Goal: Task Accomplishment & Management: Complete application form

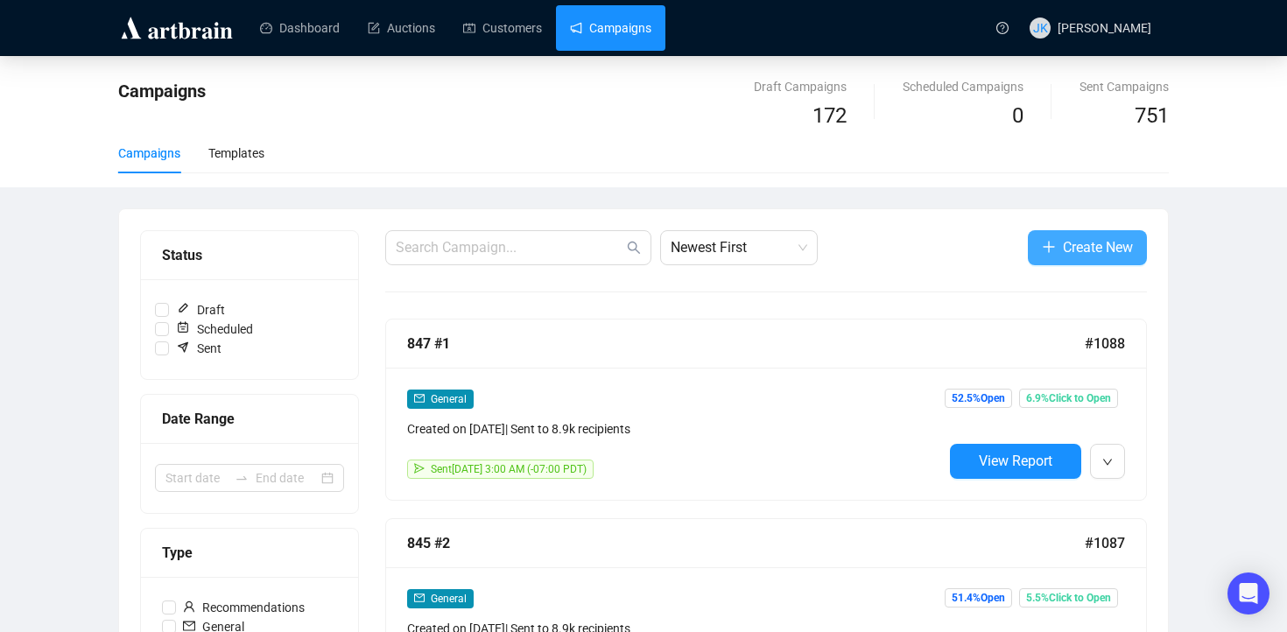
click at [1075, 262] on button "Create New" at bounding box center [1087, 247] width 119 height 35
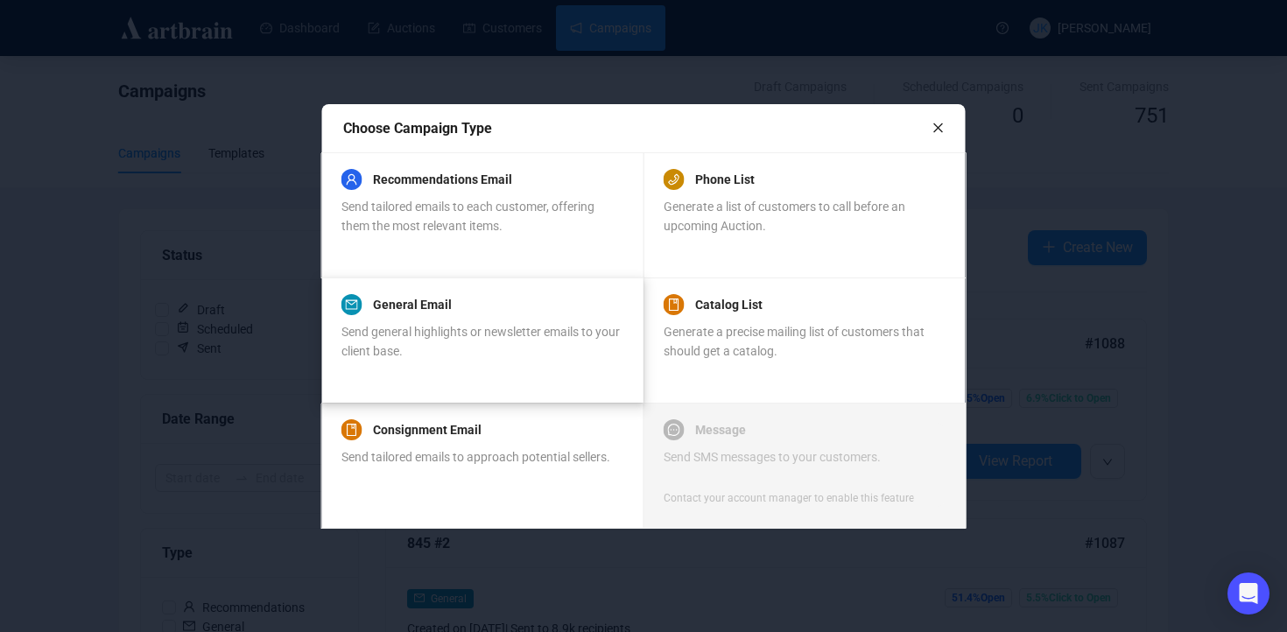
click at [488, 336] on span "Send general highlights or newsletter emails to your client base." at bounding box center [481, 341] width 278 height 33
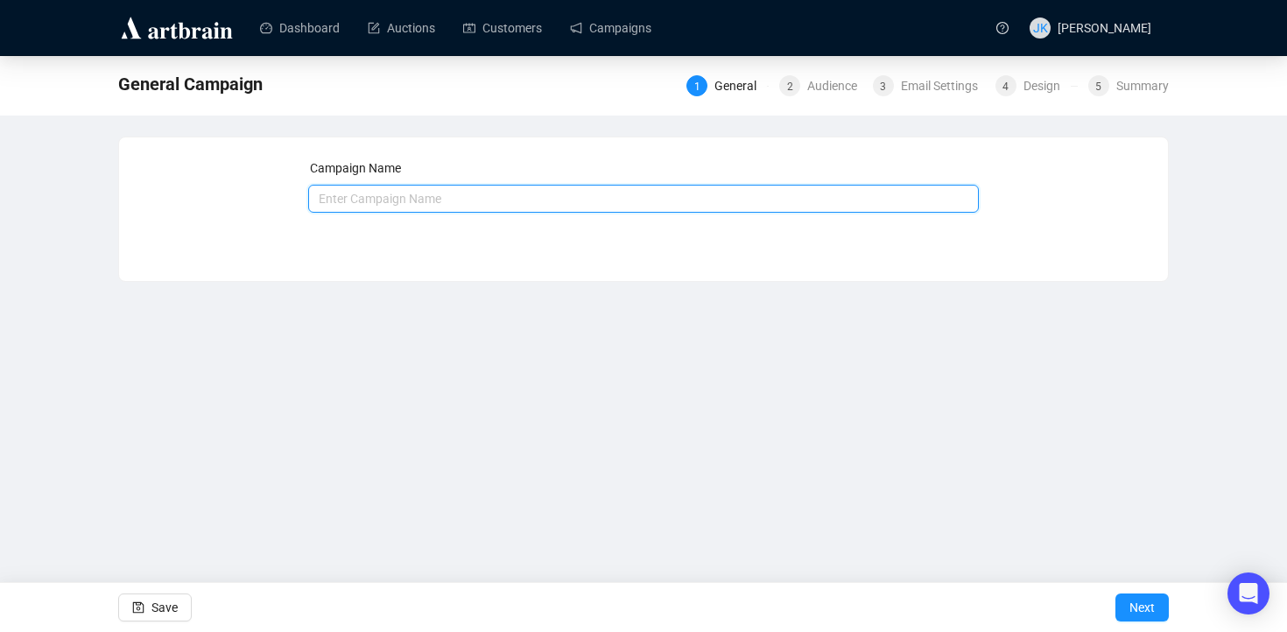
click at [507, 197] on input "text" at bounding box center [644, 199] width 672 height 28
type input "850 Call to Consign"
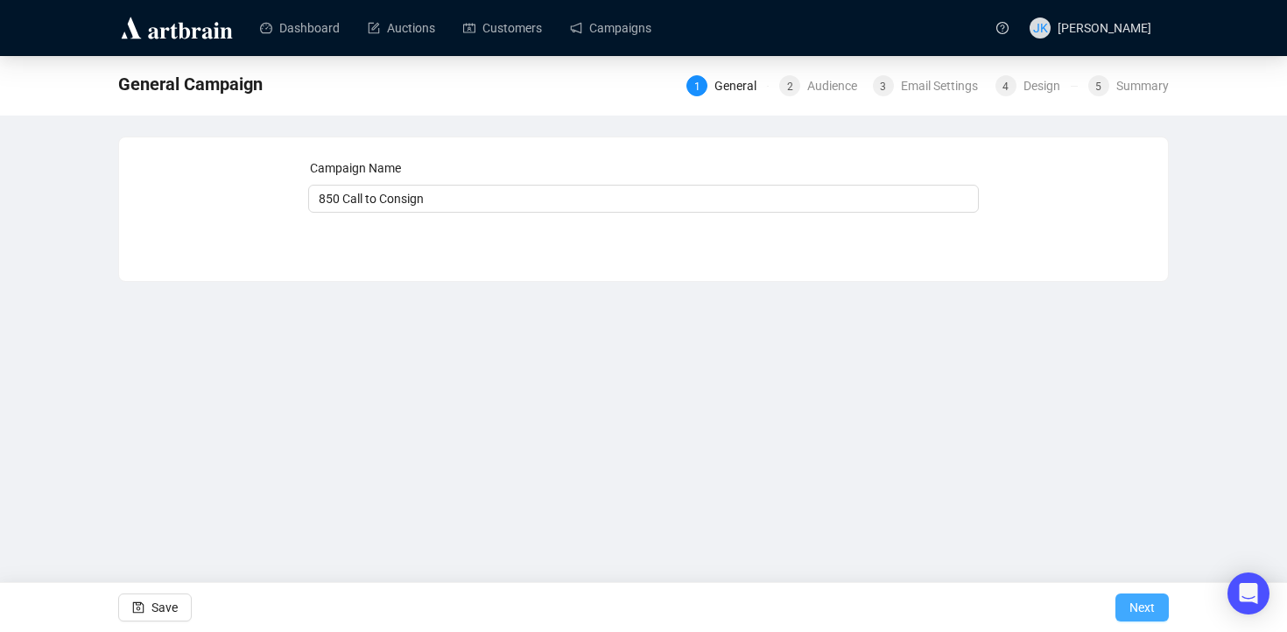
click at [1139, 596] on span "Next" at bounding box center [1142, 607] width 25 height 49
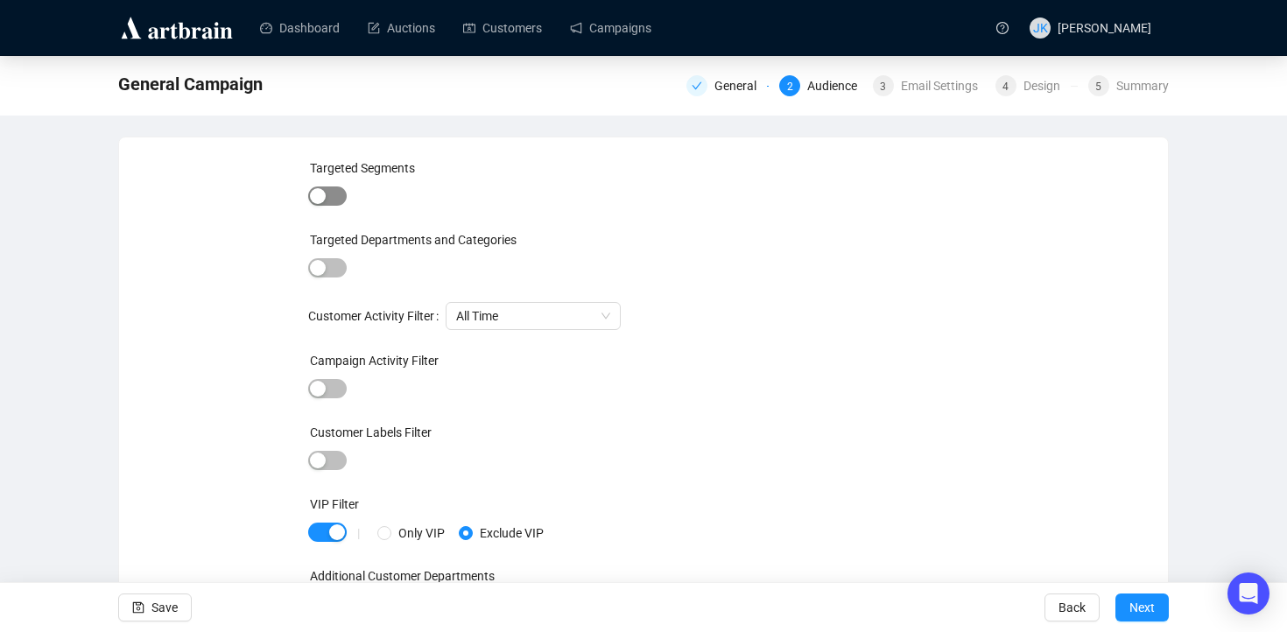
click at [320, 190] on div "button" at bounding box center [318, 196] width 16 height 16
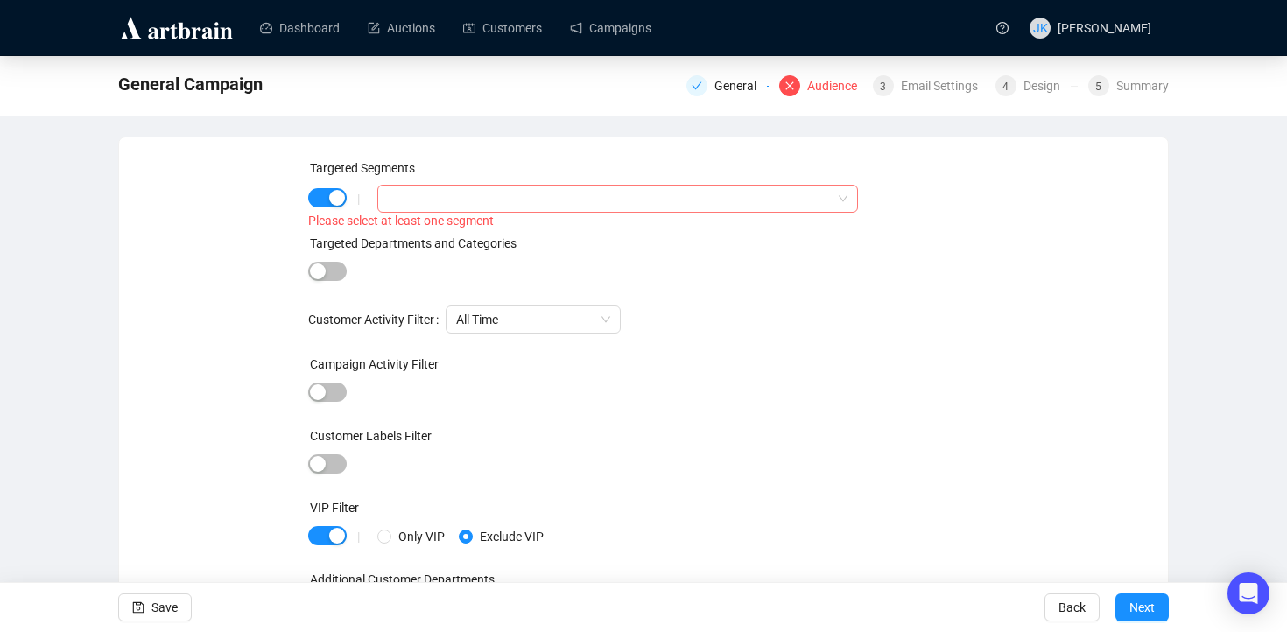
click at [427, 194] on div at bounding box center [608, 199] width 455 height 25
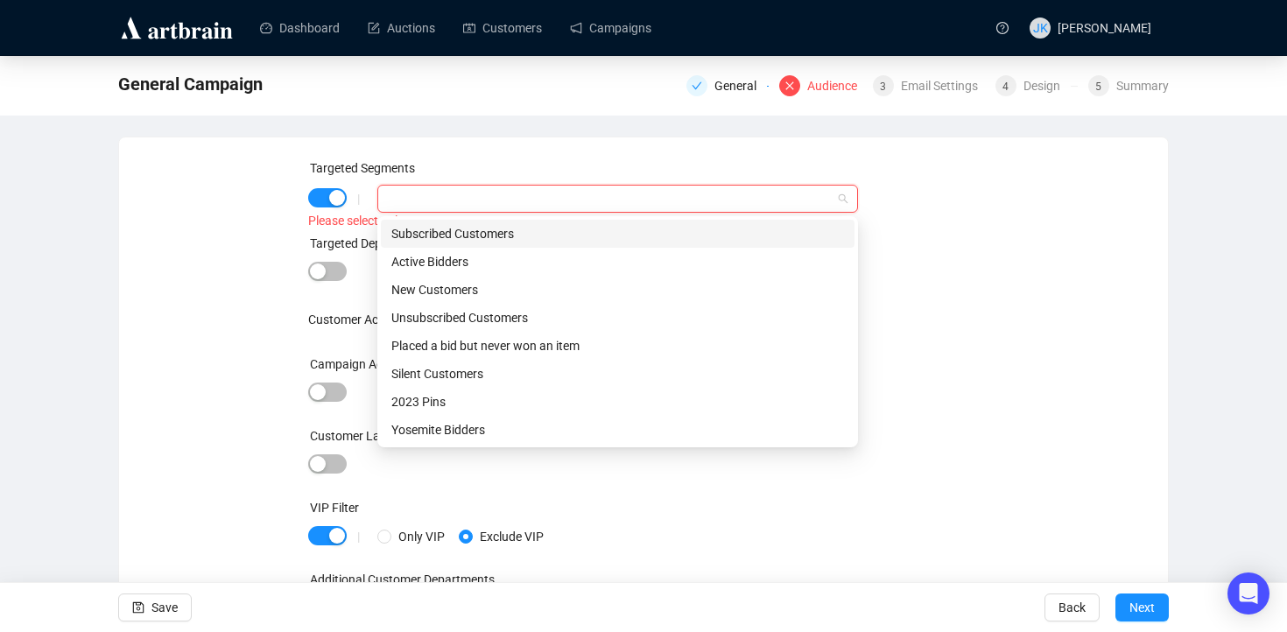
click at [479, 236] on div "Subscribed Customers" at bounding box center [617, 233] width 453 height 19
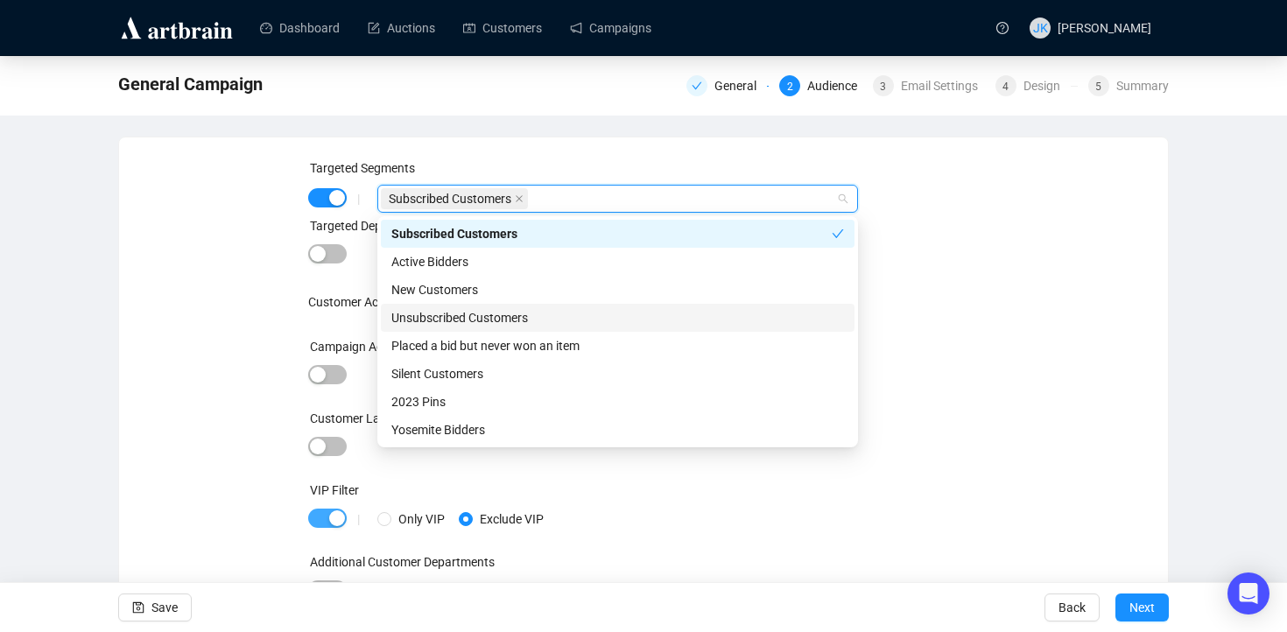
click at [333, 526] on span "button" at bounding box center [327, 518] width 39 height 19
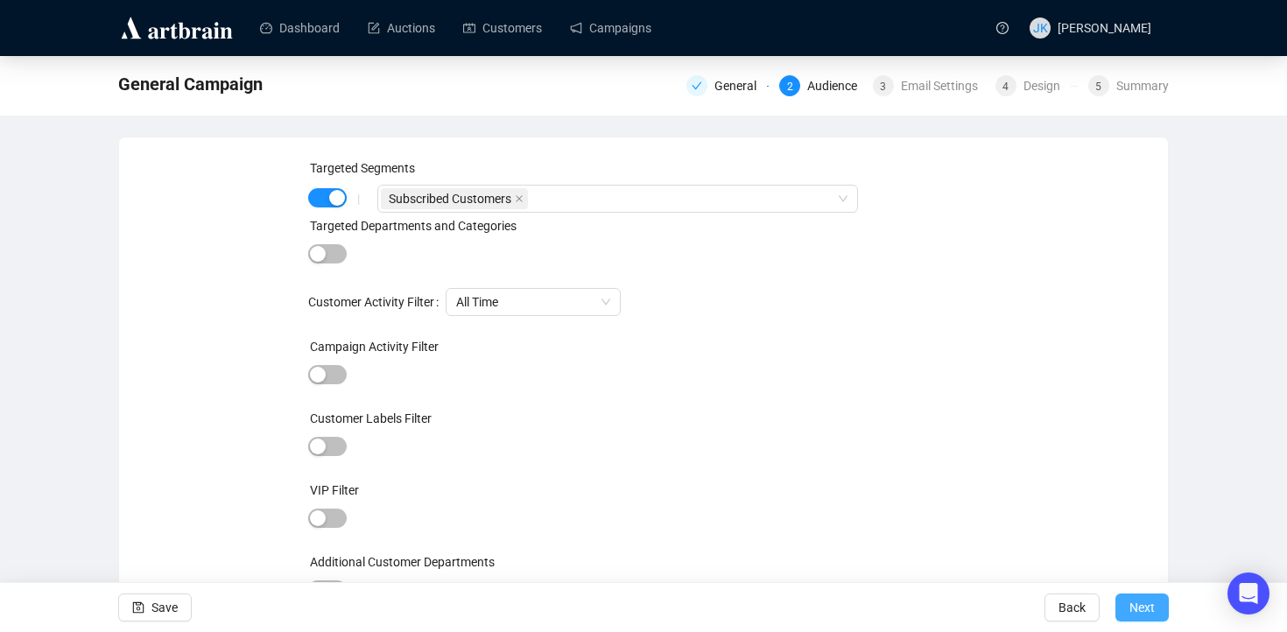
click at [1140, 604] on span "Next" at bounding box center [1142, 607] width 25 height 49
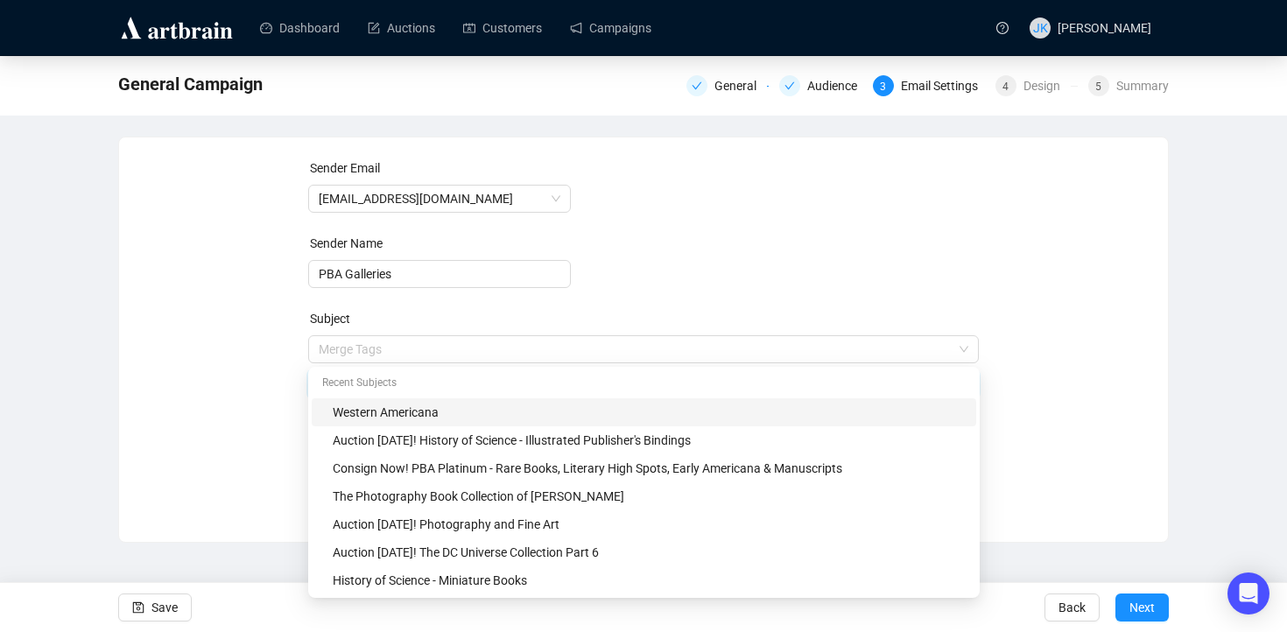
click at [497, 343] on span "Merge Tags Western Americana" at bounding box center [644, 366] width 672 height 49
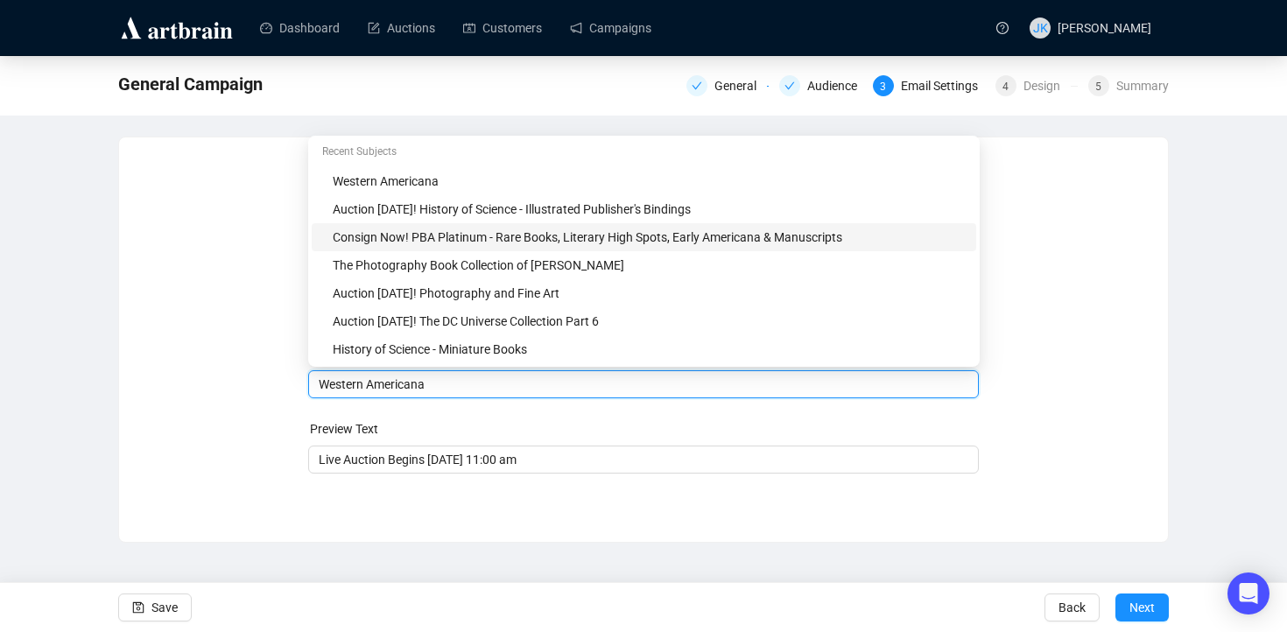
click at [428, 240] on div "Consign Now! PBA Platinum - Rare Books, Literary High Spots, Early Americana & …" at bounding box center [649, 237] width 633 height 19
drag, startPoint x: 480, startPoint y: 385, endPoint x: 841, endPoint y: 405, distance: 361.4
click at [841, 405] on form "Sender Email [EMAIL_ADDRESS][DOMAIN_NAME] Sender Name PBA Galleries Subject Mer…" at bounding box center [644, 316] width 672 height 315
type input "Consign Now! PBA Platinum Auction"
click at [645, 463] on input "Live Auction Begins [DATE] 11:00 am" at bounding box center [644, 459] width 651 height 19
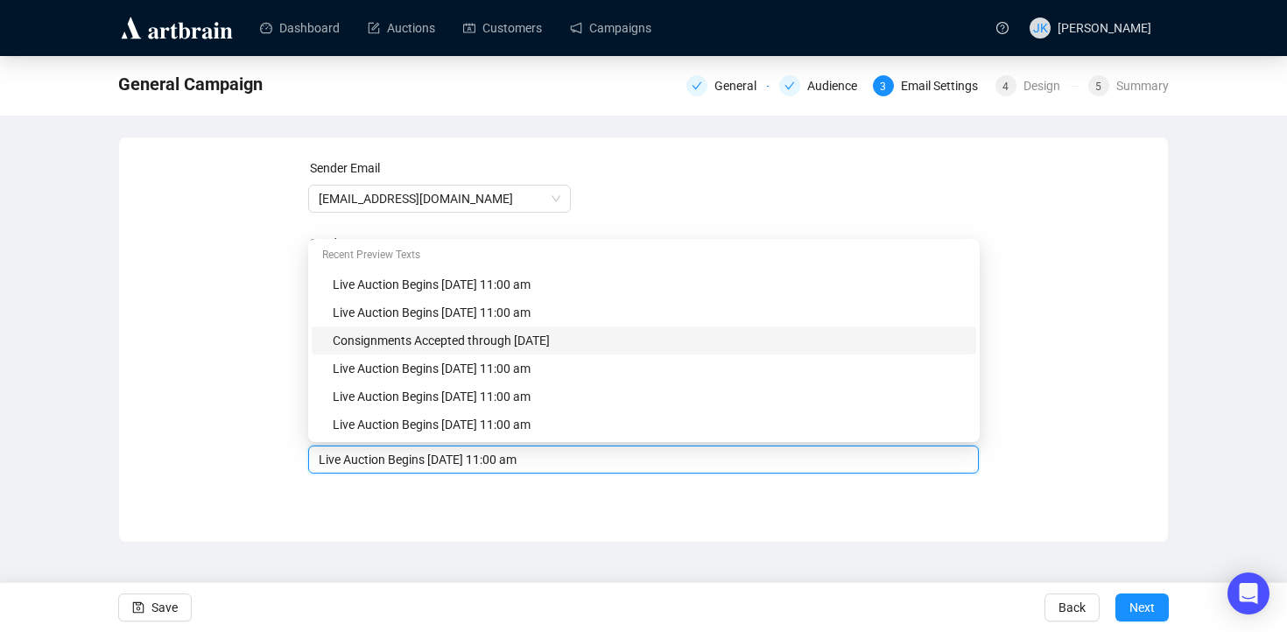
click at [542, 343] on div "Consignments Accepted through [DATE]" at bounding box center [649, 340] width 633 height 19
type input "Consignments Accepted through [DATE]"
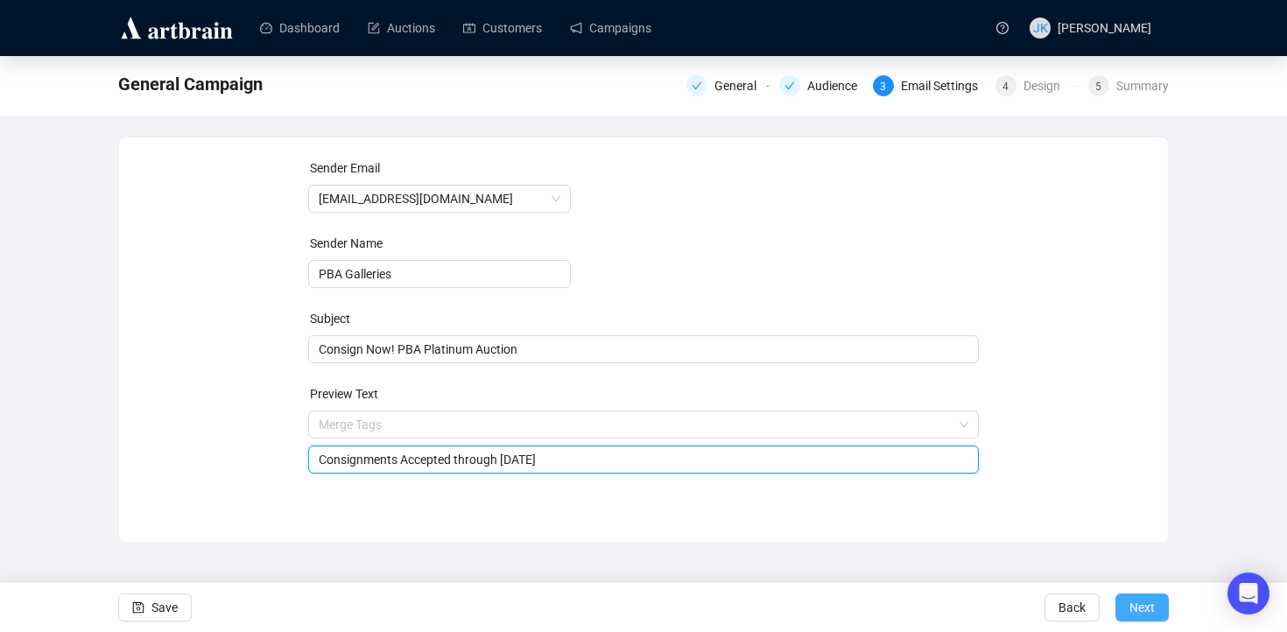
click at [1155, 607] on button "Next" at bounding box center [1142, 608] width 53 height 28
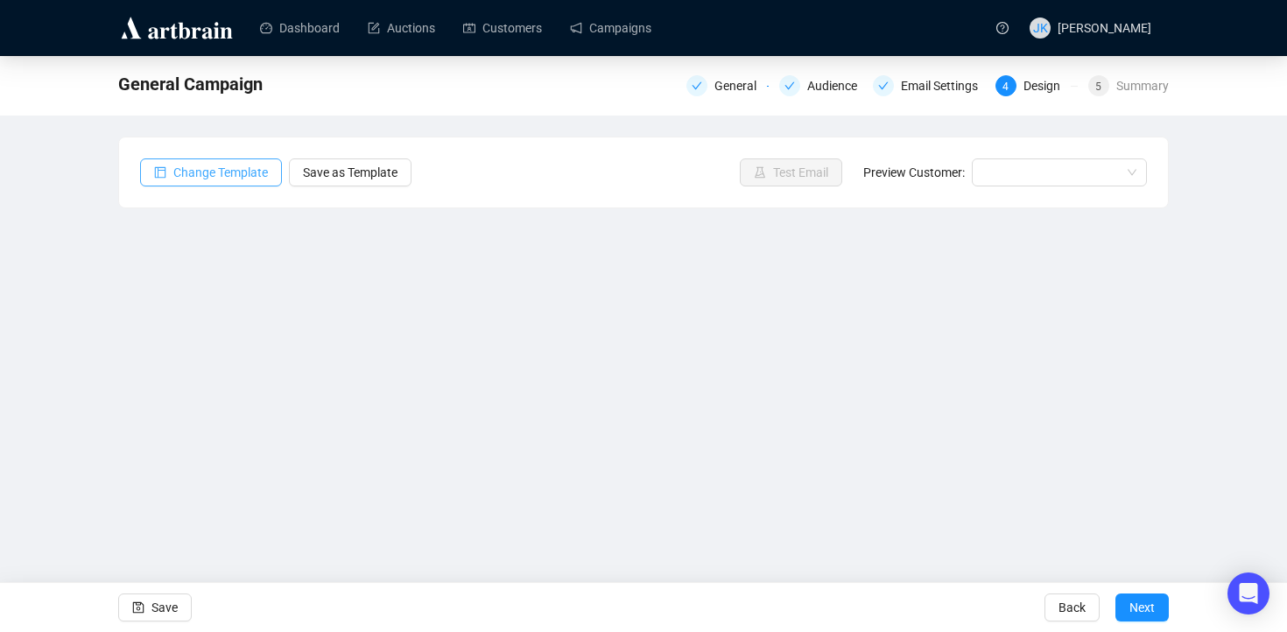
click at [205, 173] on span "Change Template" at bounding box center [220, 172] width 95 height 19
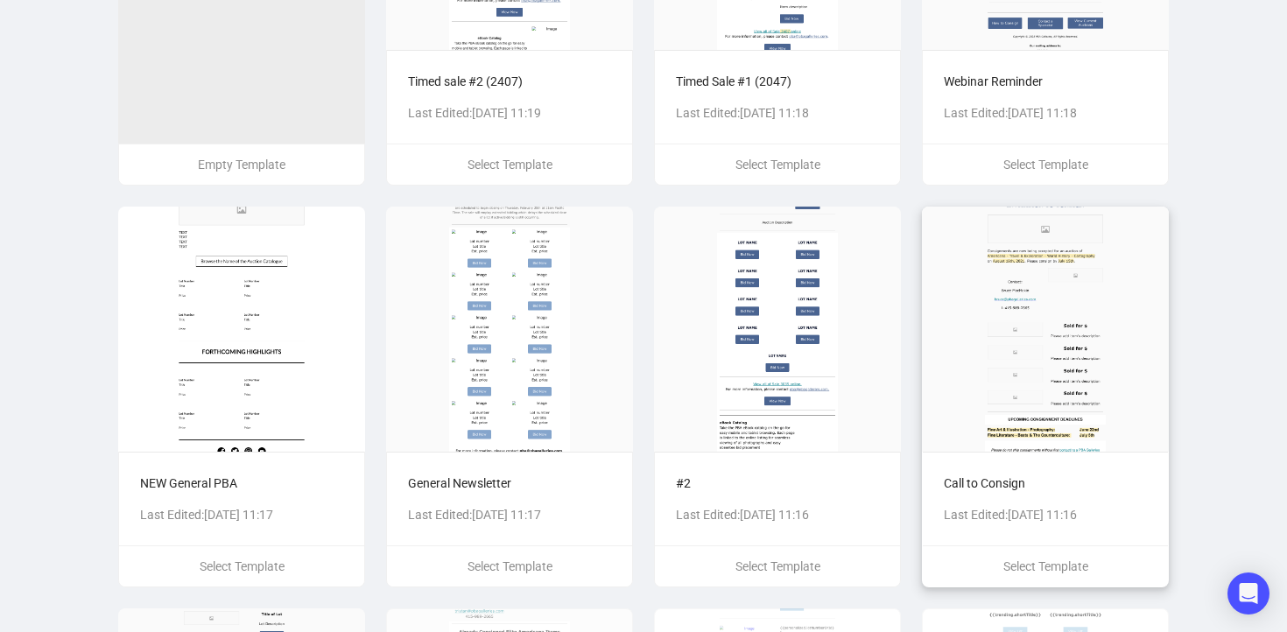
click at [1050, 462] on div "Call to Consign Last Edited: [DATE] 11:16" at bounding box center [1045, 499] width 245 height 94
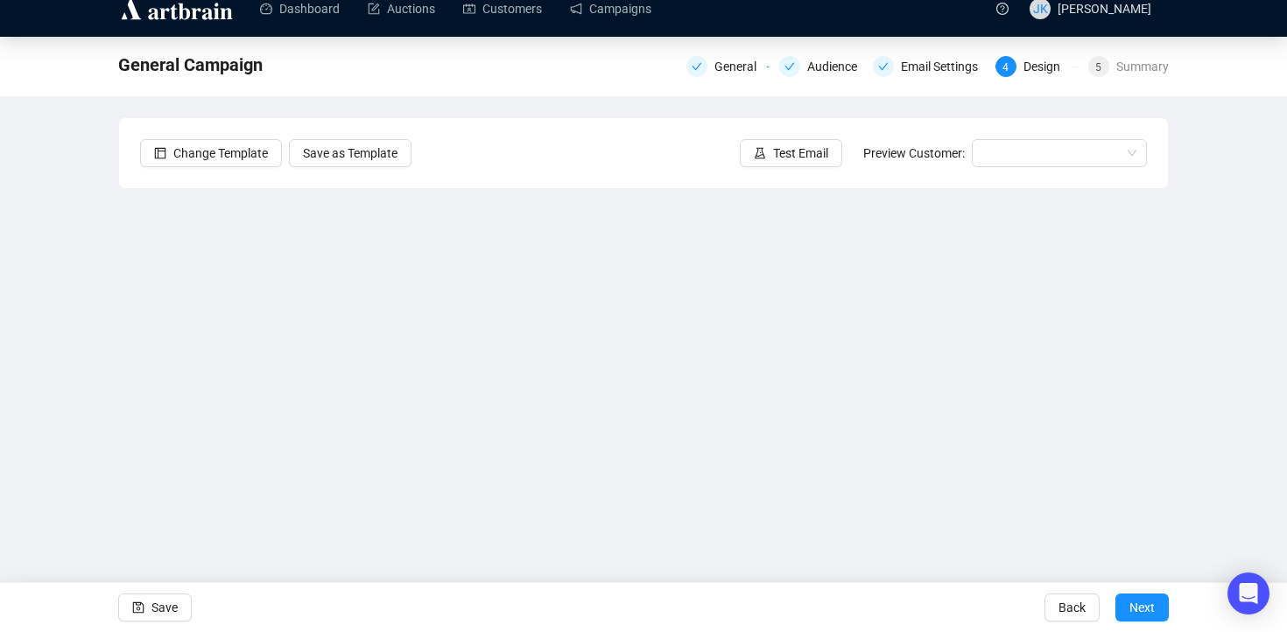
scroll to position [19, 0]
click at [175, 603] on span "Save" at bounding box center [165, 607] width 26 height 49
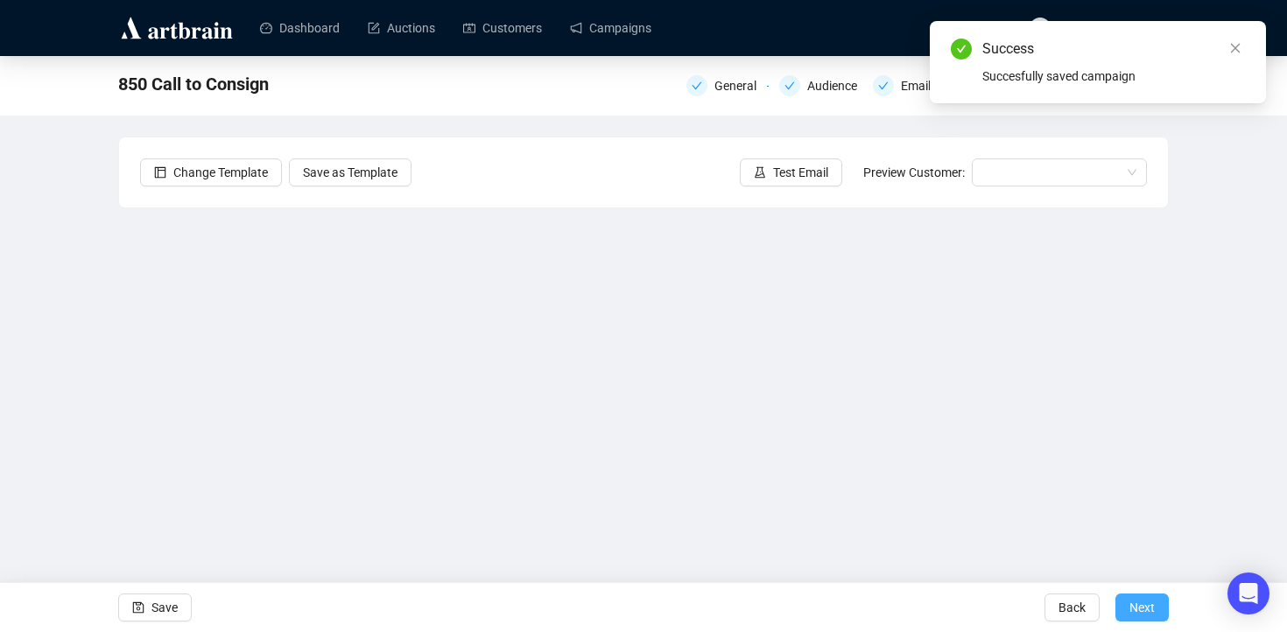
click at [1136, 615] on span "Next" at bounding box center [1142, 607] width 25 height 49
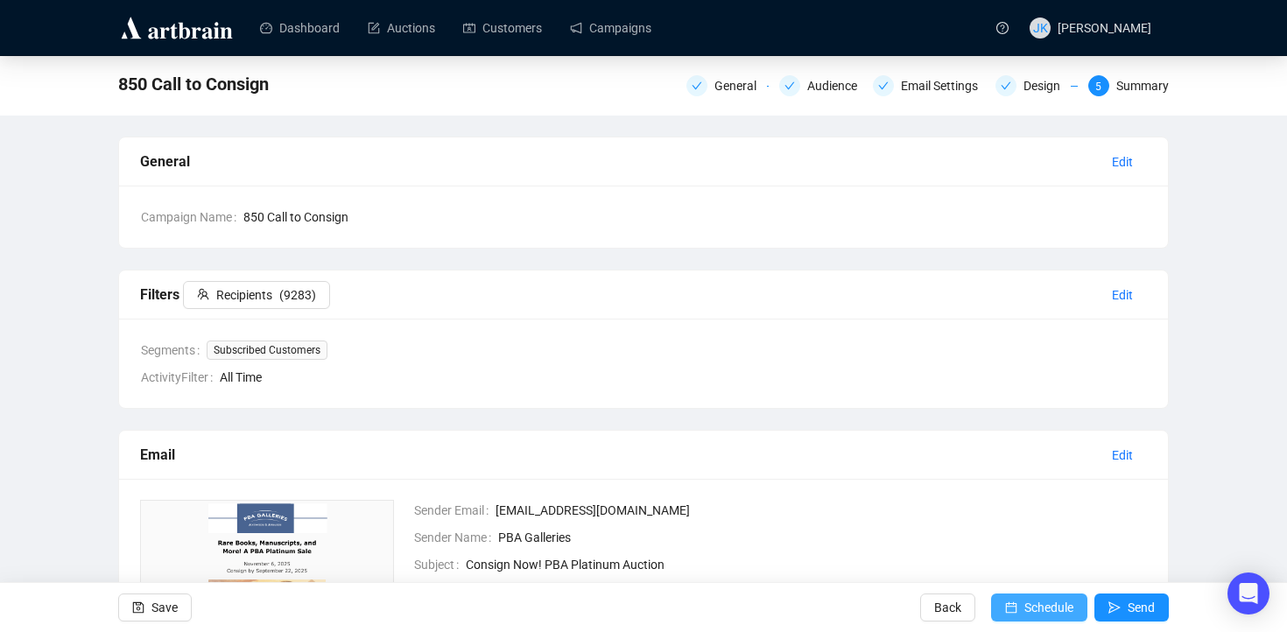
click at [1025, 608] on span "Schedule" at bounding box center [1049, 607] width 49 height 49
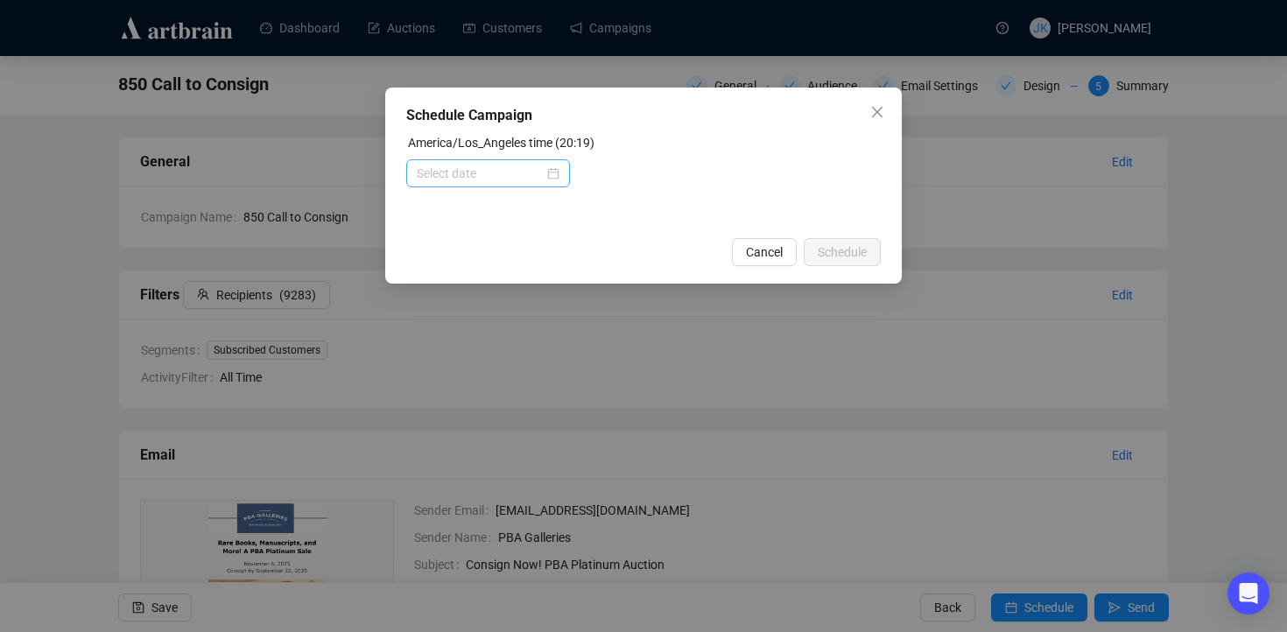
click at [553, 174] on div at bounding box center [488, 173] width 143 height 19
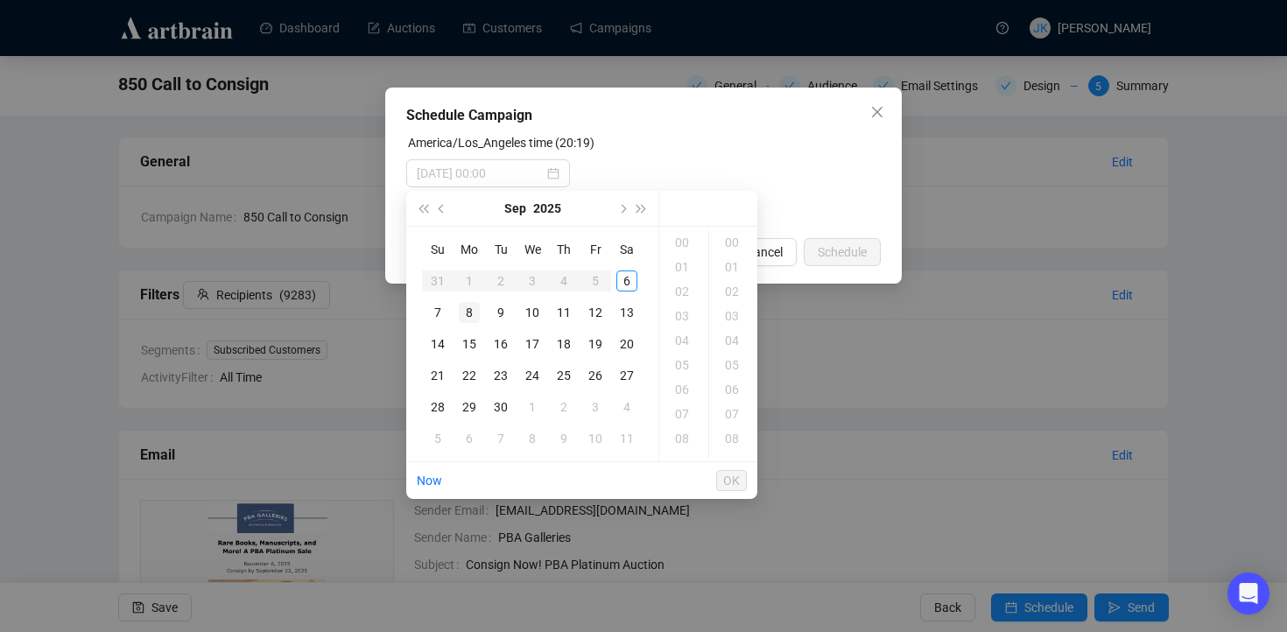
click at [469, 302] on div "8" at bounding box center [469, 312] width 21 height 21
click at [679, 314] on div "03" at bounding box center [684, 316] width 42 height 25
type input "[DATE] 03:00"
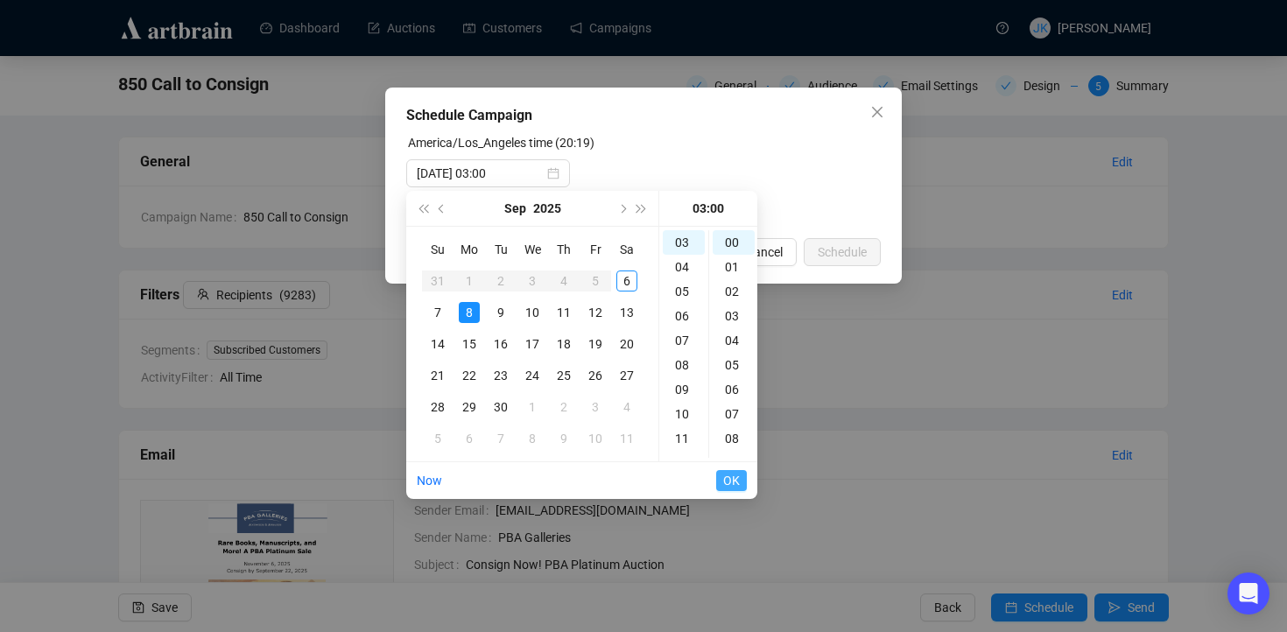
click at [728, 478] on span "OK" at bounding box center [731, 480] width 17 height 33
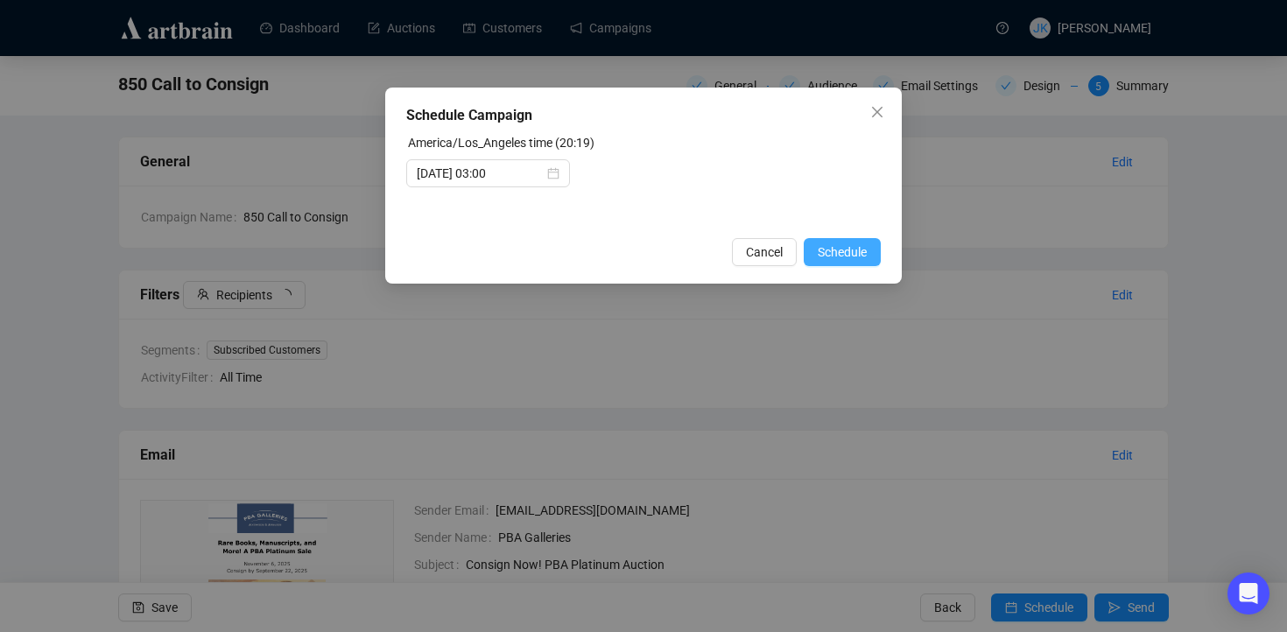
click at [823, 257] on span "Schedule" at bounding box center [842, 252] width 49 height 19
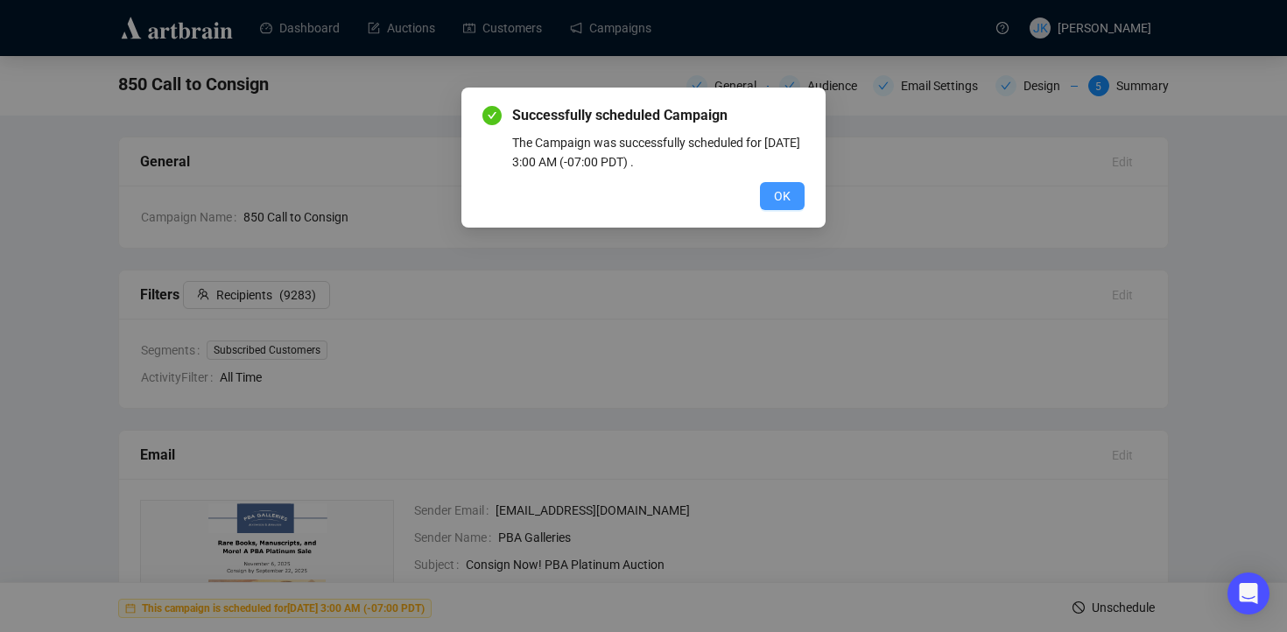
click at [787, 194] on span "OK" at bounding box center [782, 196] width 17 height 19
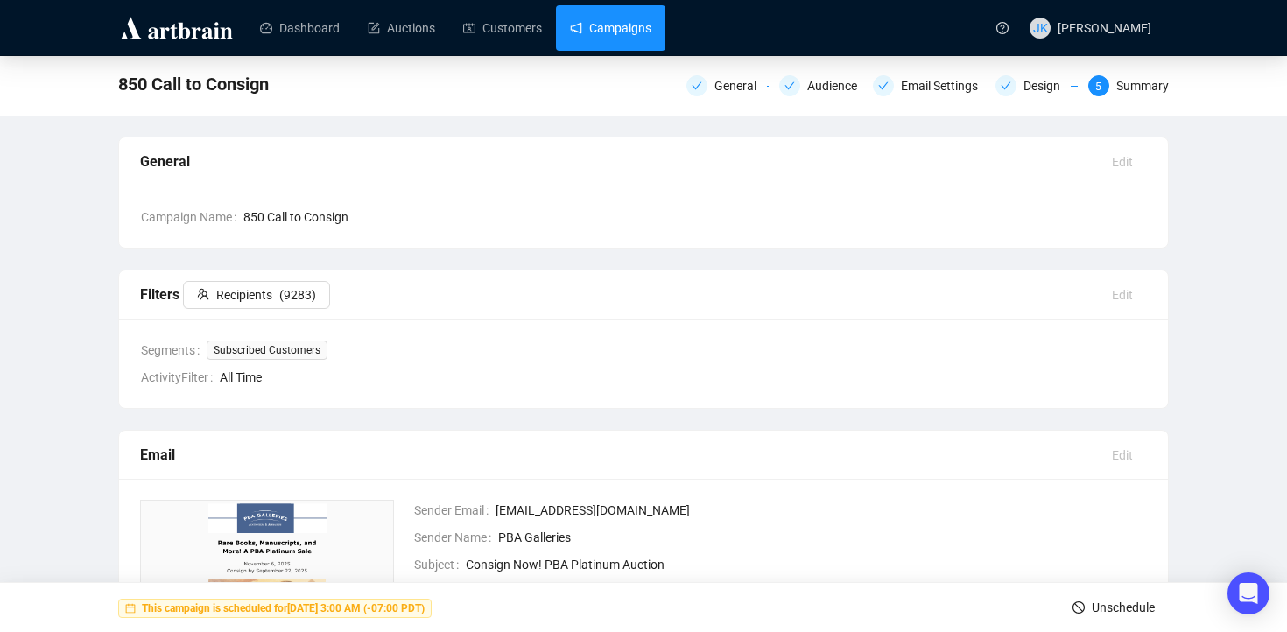
click at [602, 12] on link "Campaigns" at bounding box center [610, 28] width 81 height 46
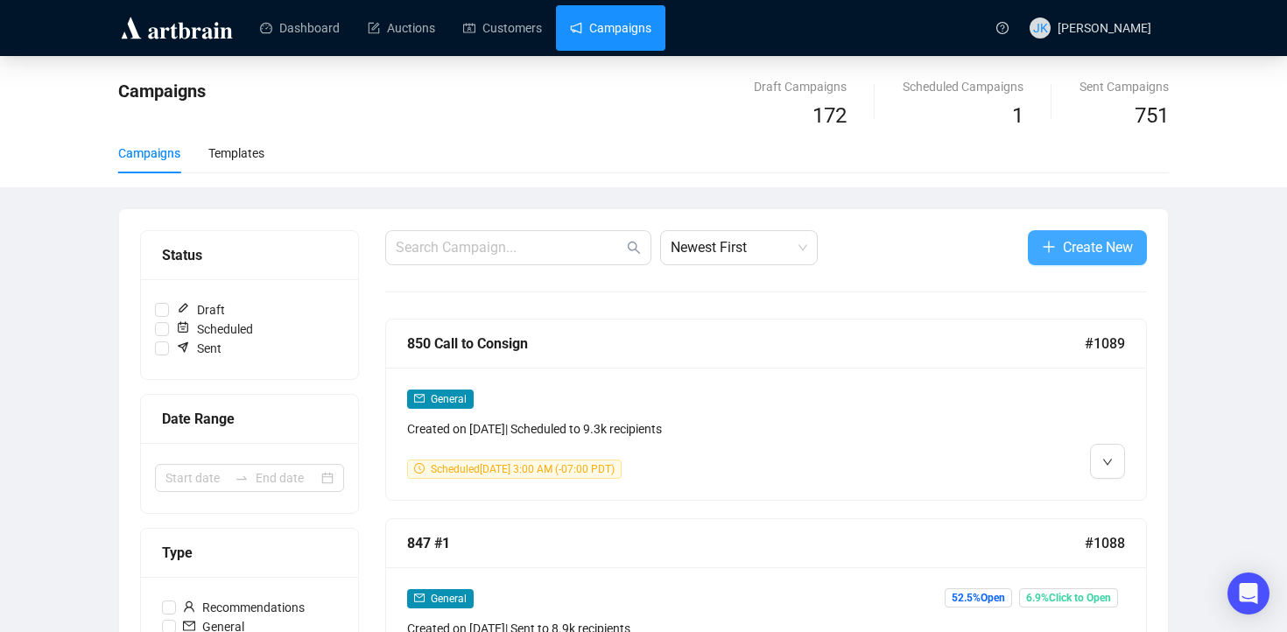
click at [1068, 263] on button "Create New" at bounding box center [1087, 247] width 119 height 35
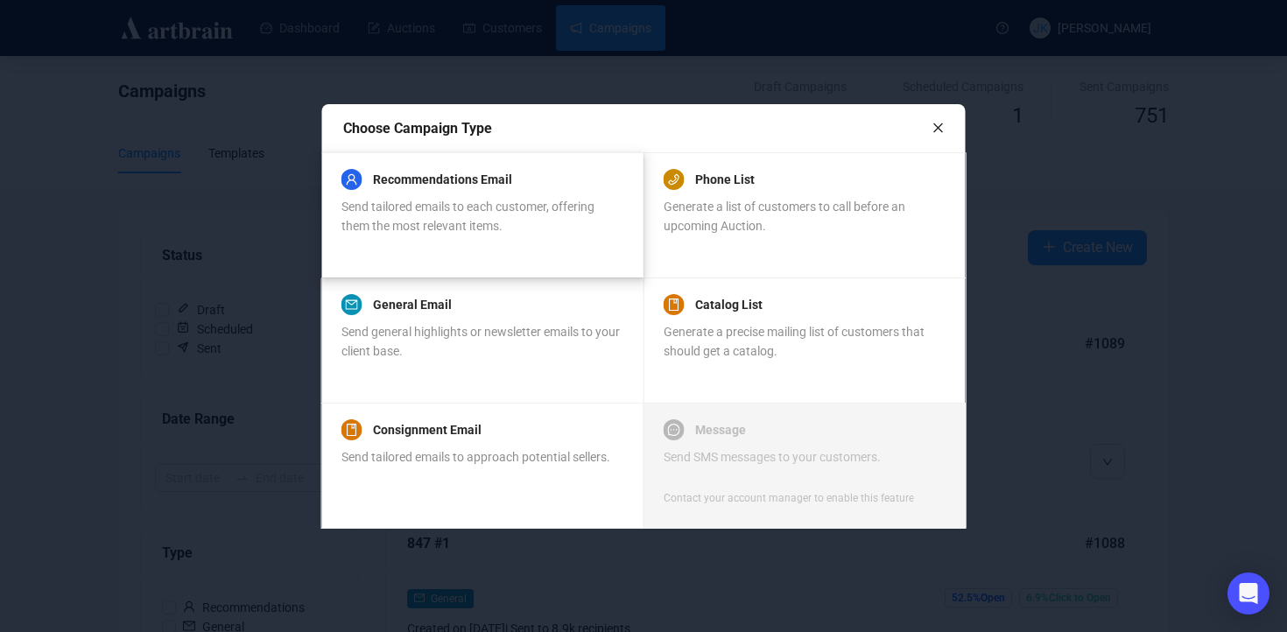
click at [483, 206] on span "Send tailored emails to each customer, offering them the most relevant items." at bounding box center [468, 216] width 253 height 33
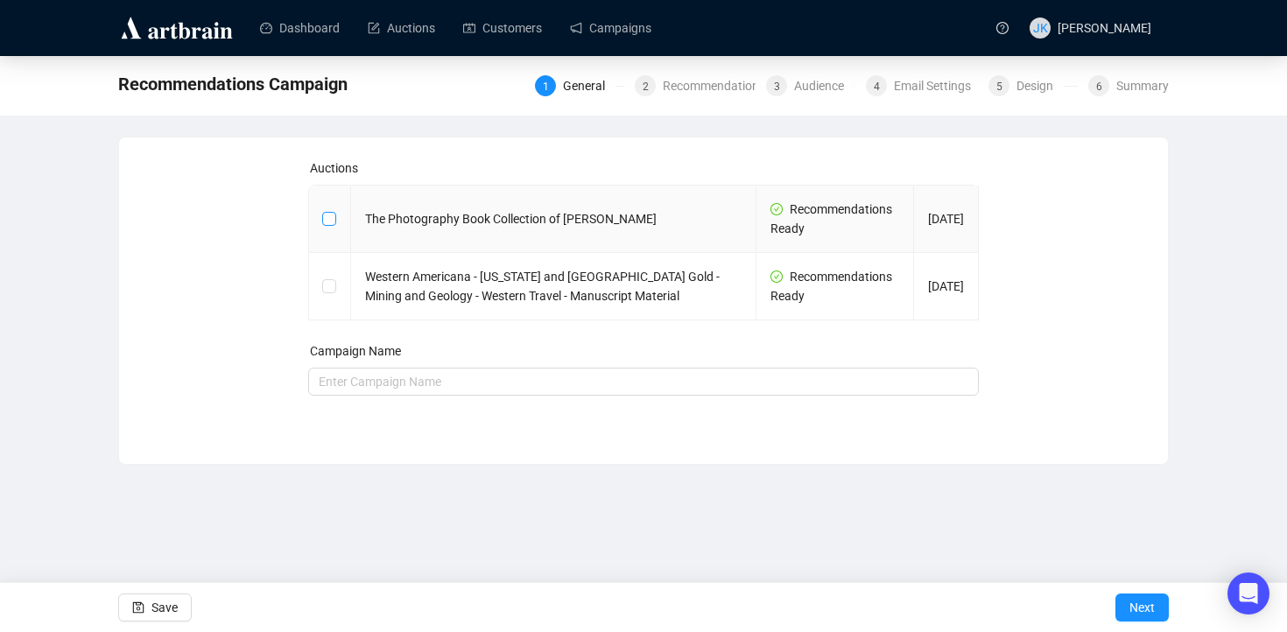
click at [328, 216] on input "checkbox" at bounding box center [328, 218] width 12 height 12
checkbox input "true"
type input "The Photography Book Collection of [PERSON_NAME] Campaign"
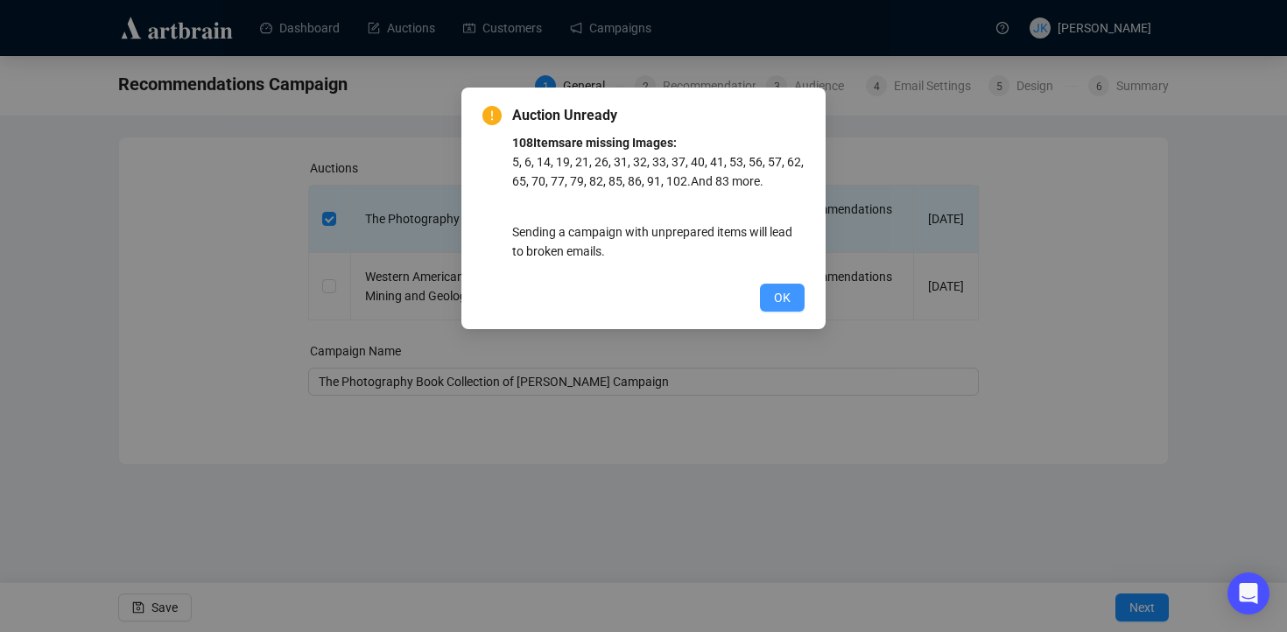
click at [798, 297] on button "OK" at bounding box center [782, 298] width 45 height 28
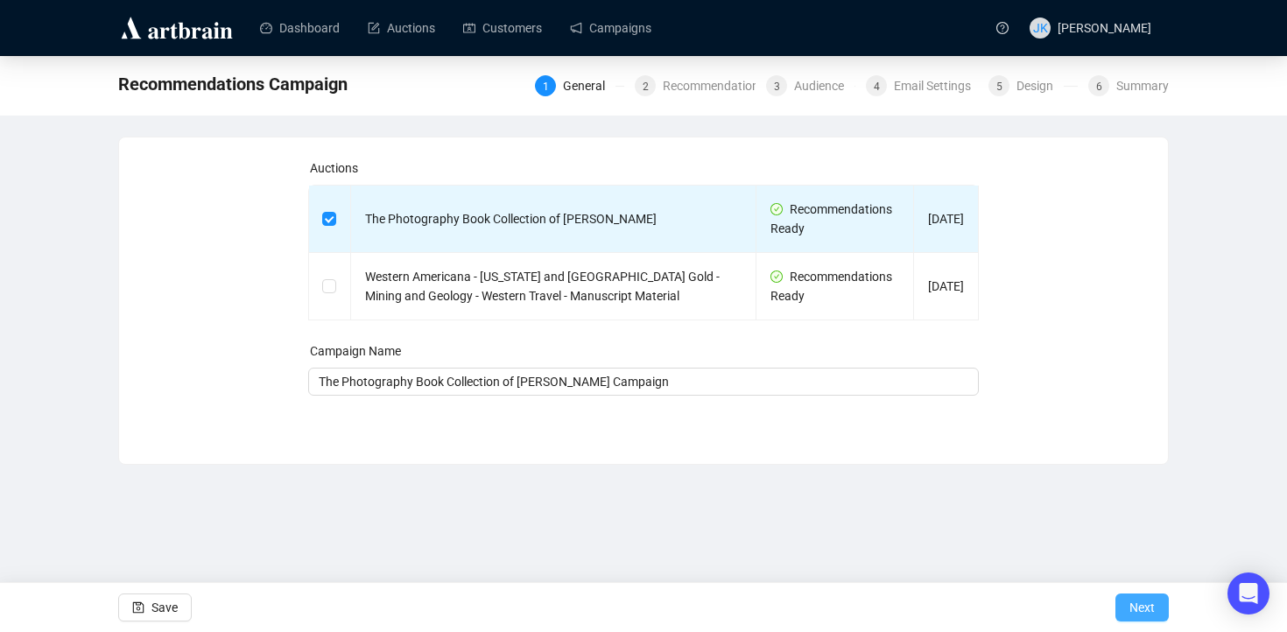
click at [1133, 605] on span "Next" at bounding box center [1142, 607] width 25 height 49
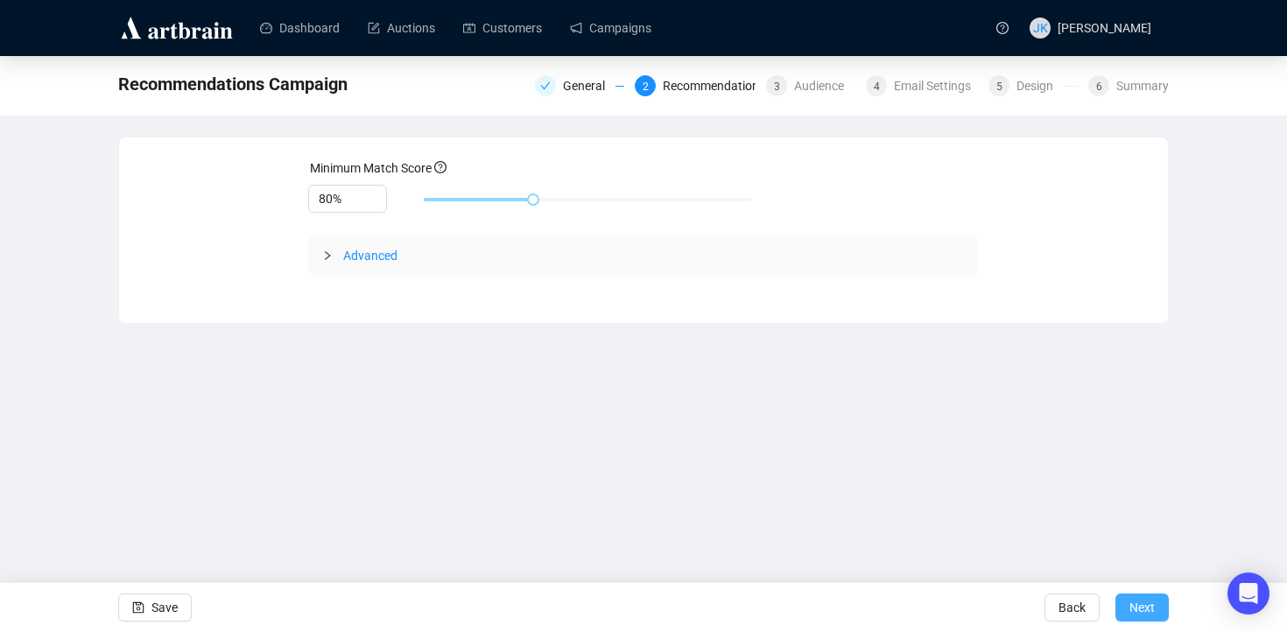
click at [1136, 603] on span "Next" at bounding box center [1142, 607] width 25 height 49
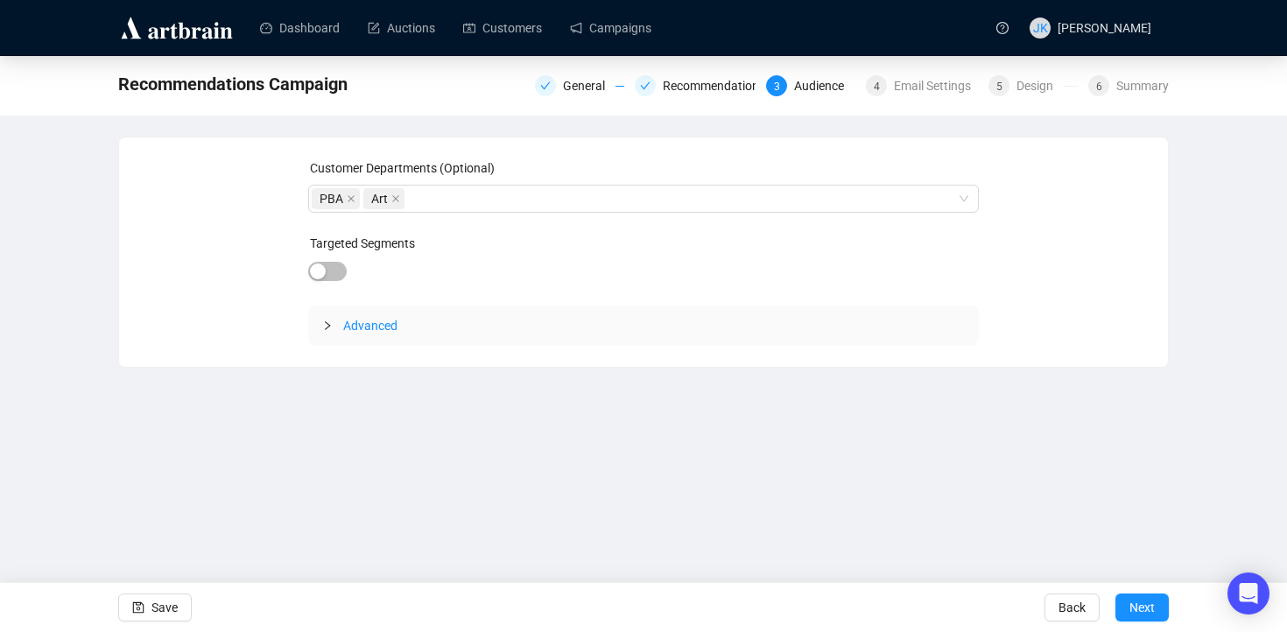
click at [1136, 603] on span "Next" at bounding box center [1142, 607] width 25 height 49
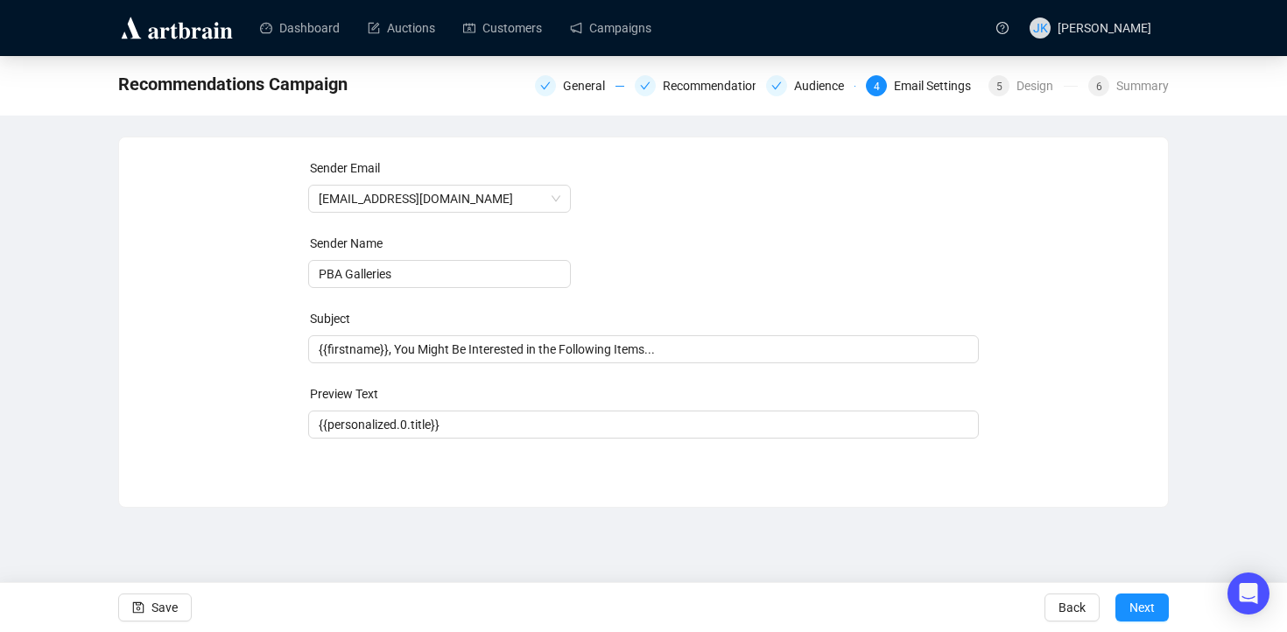
click at [1136, 603] on span "Next" at bounding box center [1142, 607] width 25 height 49
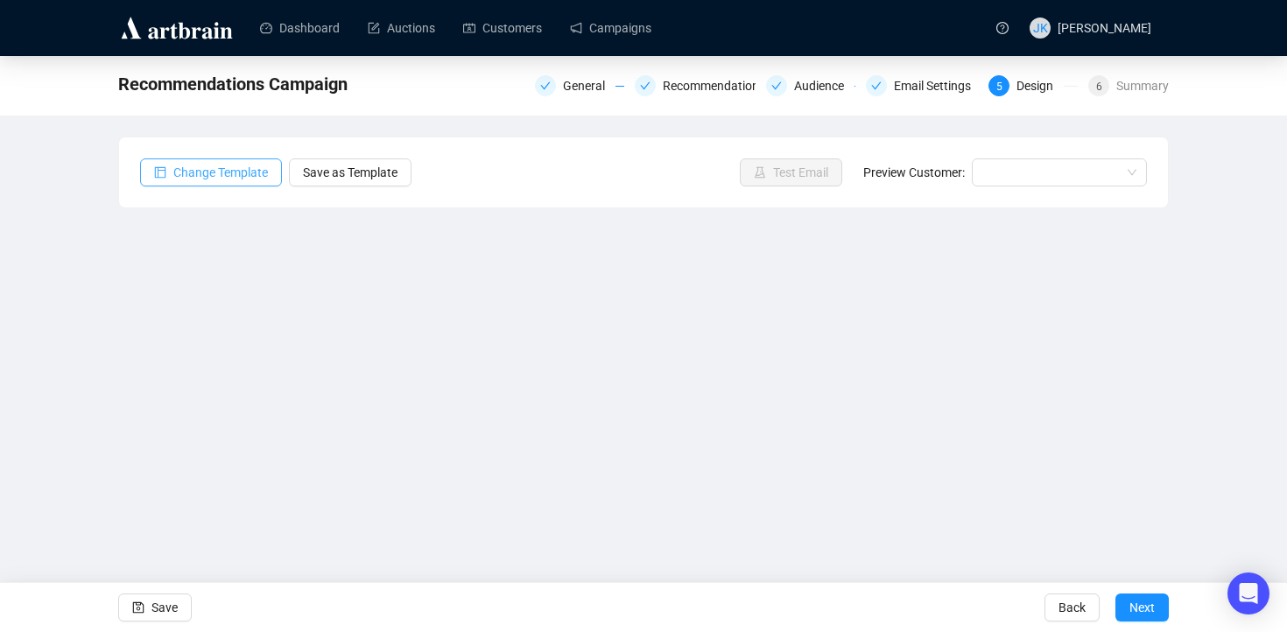
click at [248, 175] on span "Change Template" at bounding box center [220, 172] width 95 height 19
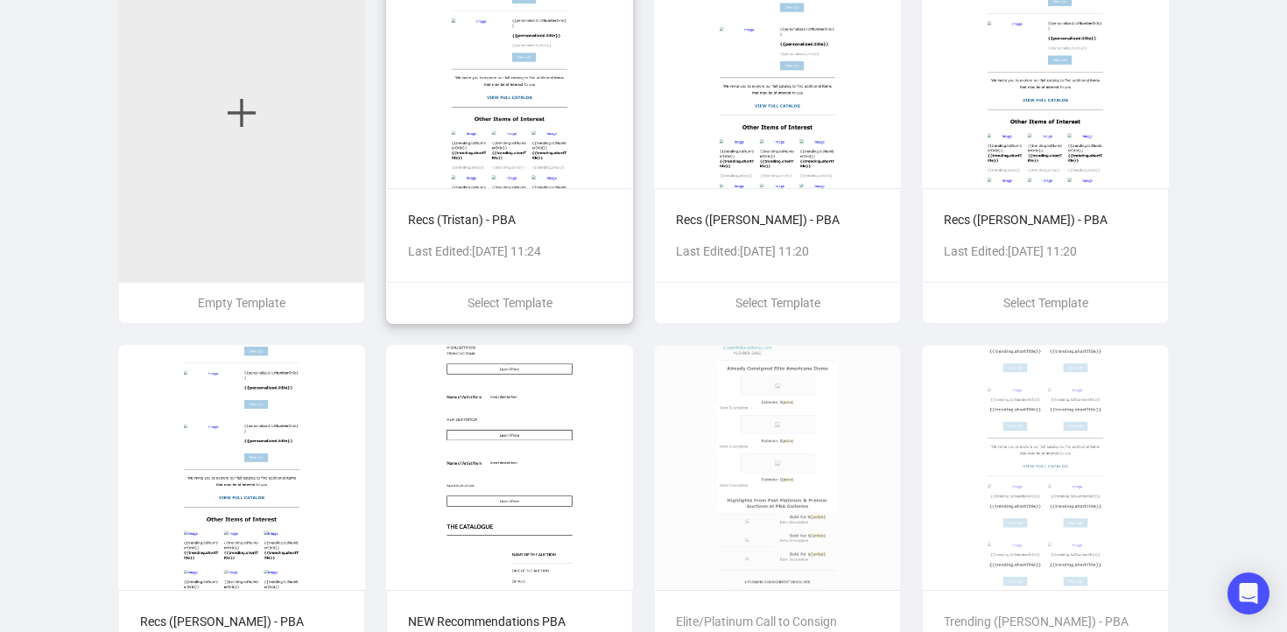
scroll to position [198, 0]
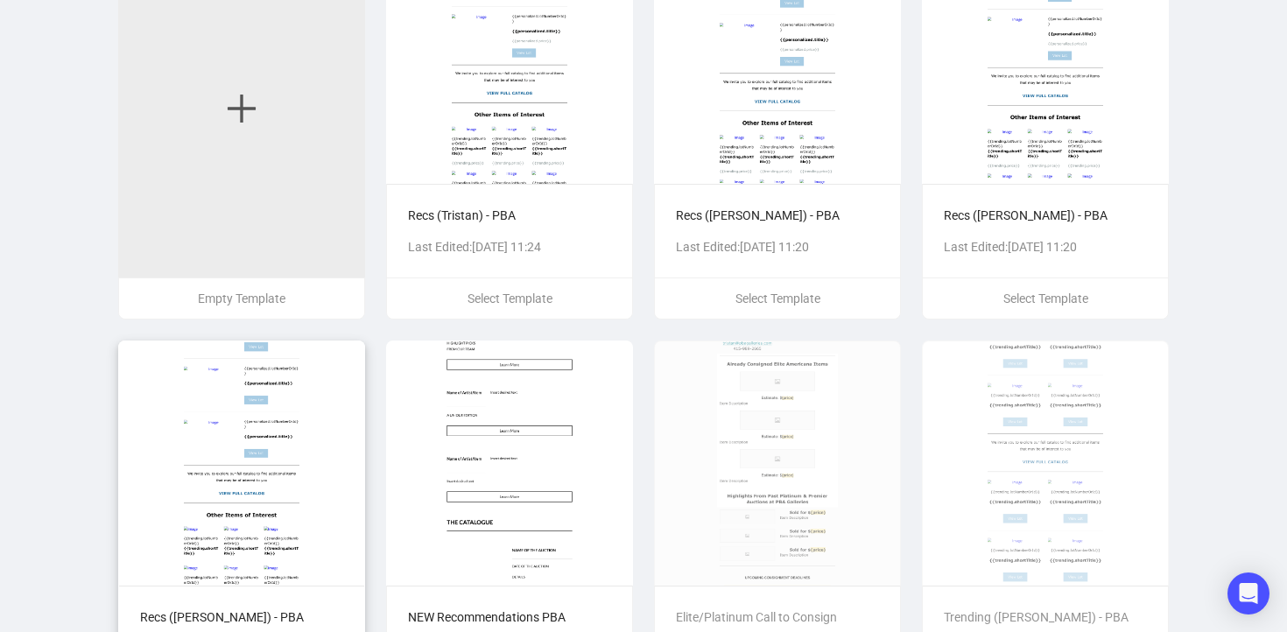
click at [302, 462] on img at bounding box center [241, 463] width 247 height 245
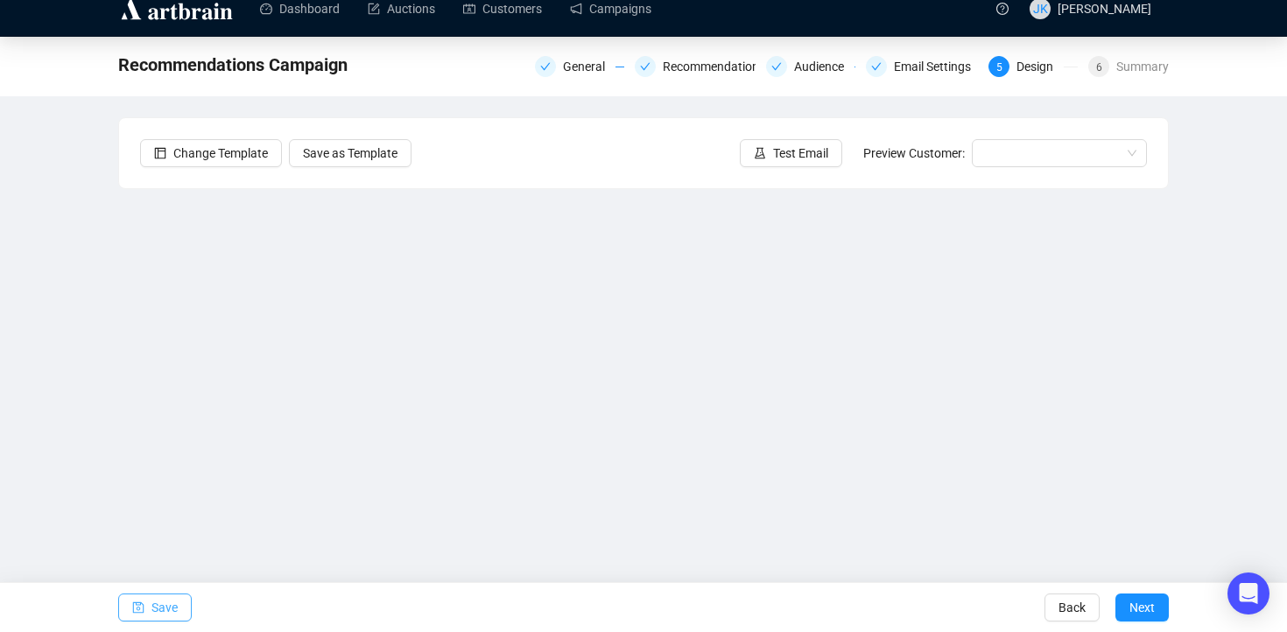
click at [166, 606] on span "Save" at bounding box center [165, 607] width 26 height 49
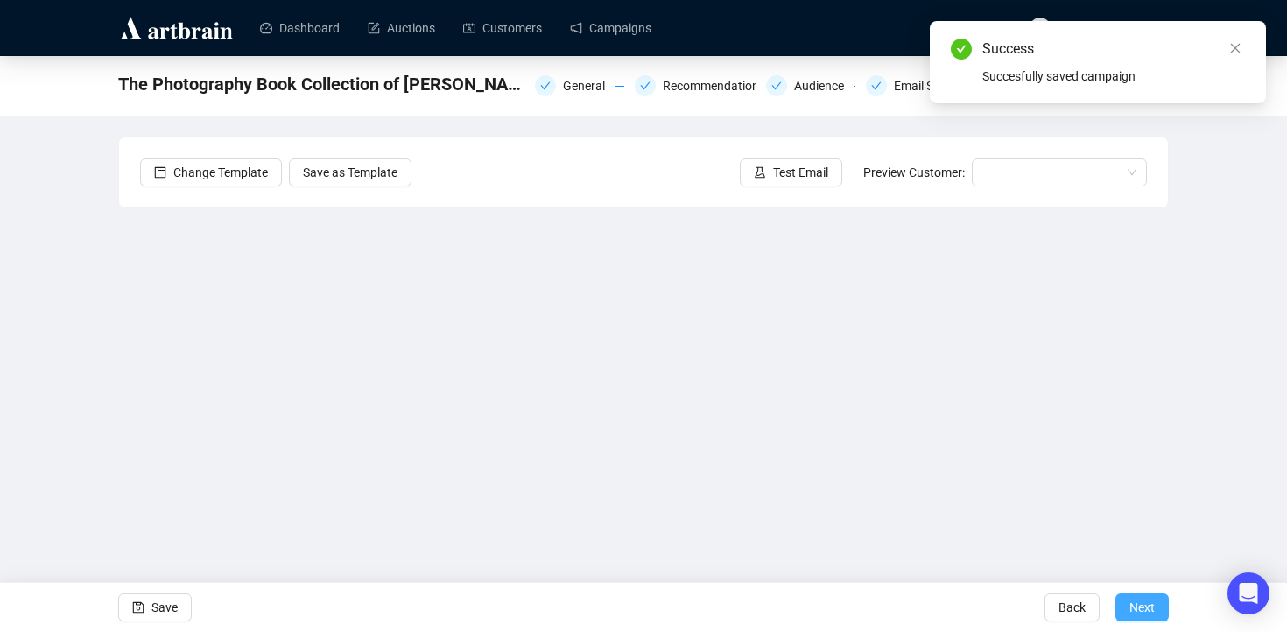
click at [1139, 605] on span "Next" at bounding box center [1142, 607] width 25 height 49
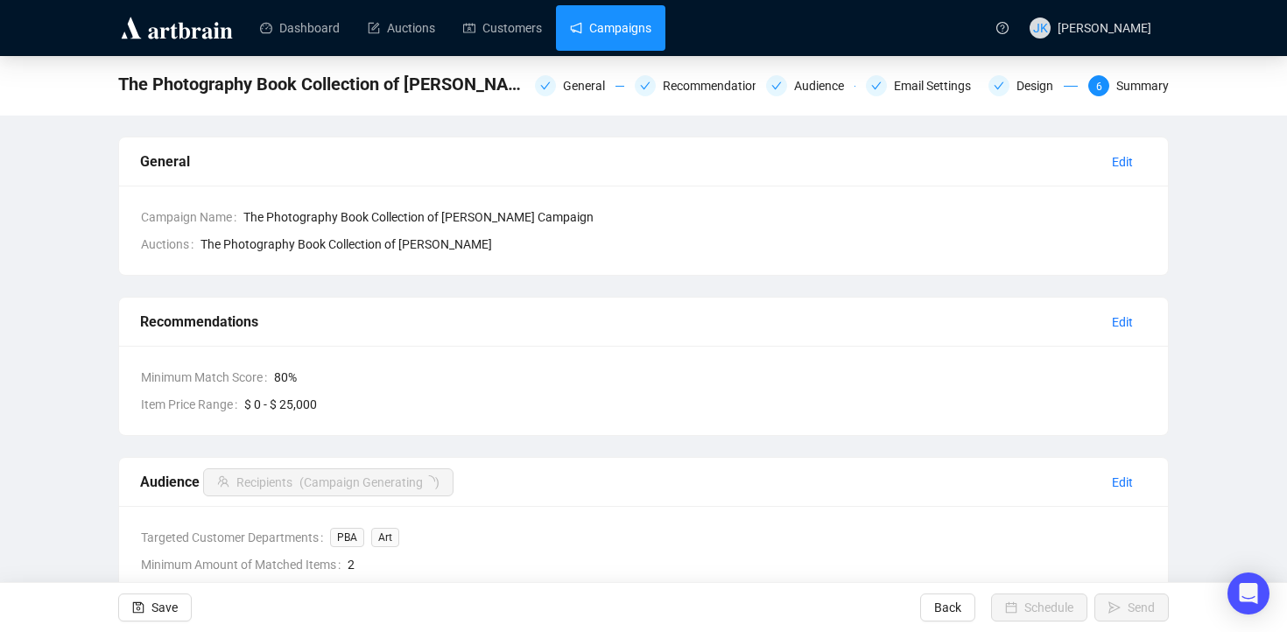
click at [617, 43] on link "Campaigns" at bounding box center [610, 28] width 81 height 46
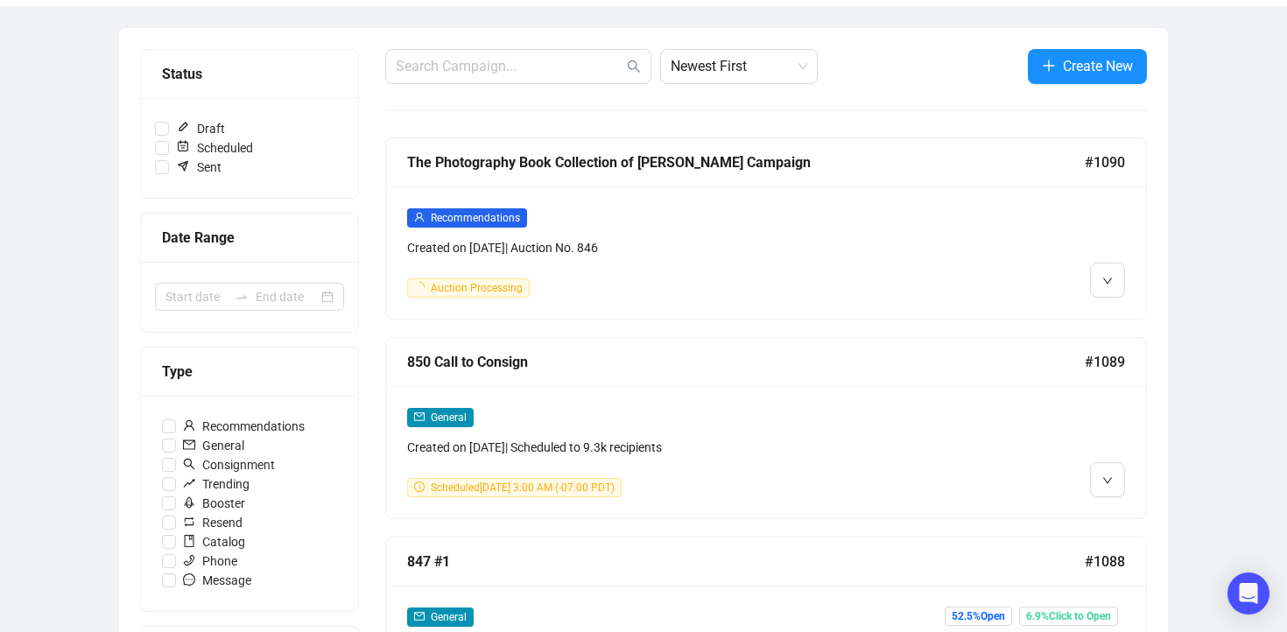
scroll to position [180, 0]
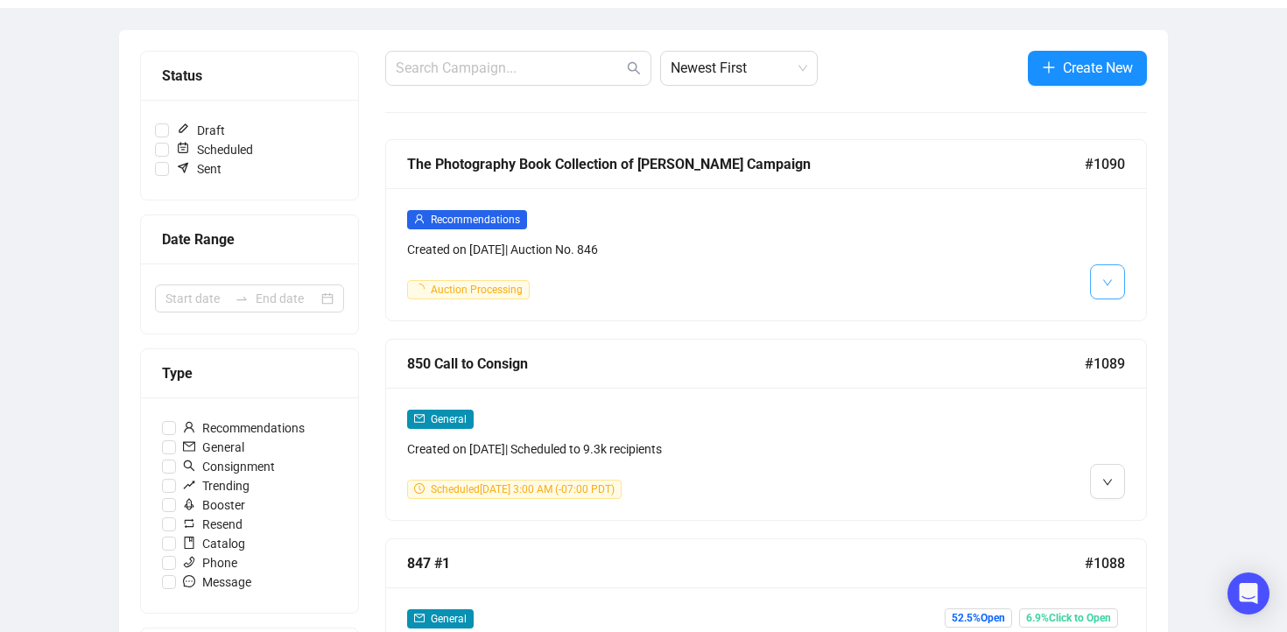
click at [1116, 288] on button "button" at bounding box center [1107, 281] width 35 height 35
click at [1117, 320] on img at bounding box center [1111, 320] width 14 height 14
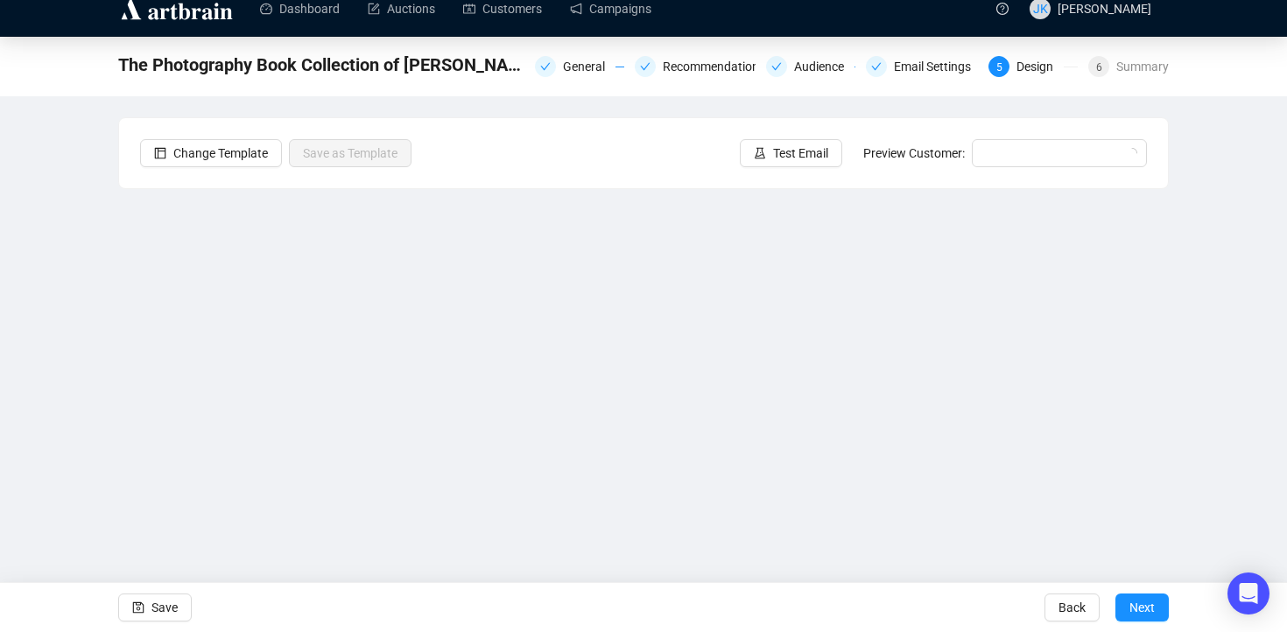
scroll to position [19, 0]
click at [180, 606] on button "Save" at bounding box center [155, 608] width 74 height 28
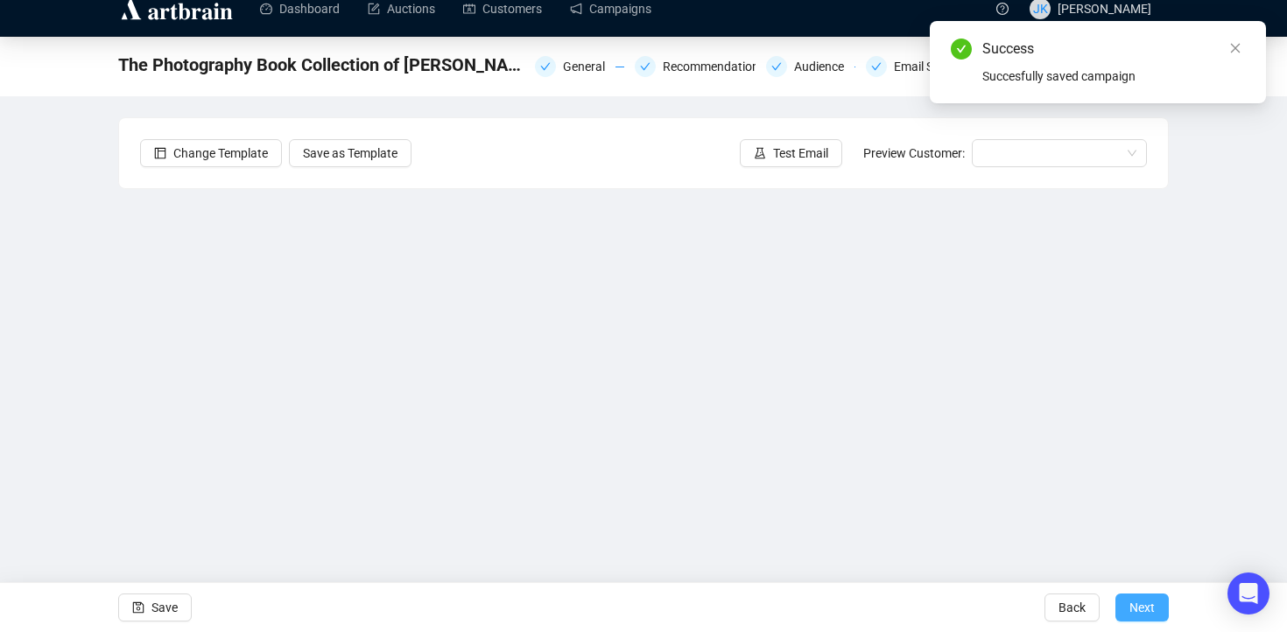
click at [1140, 611] on span "Next" at bounding box center [1142, 607] width 25 height 49
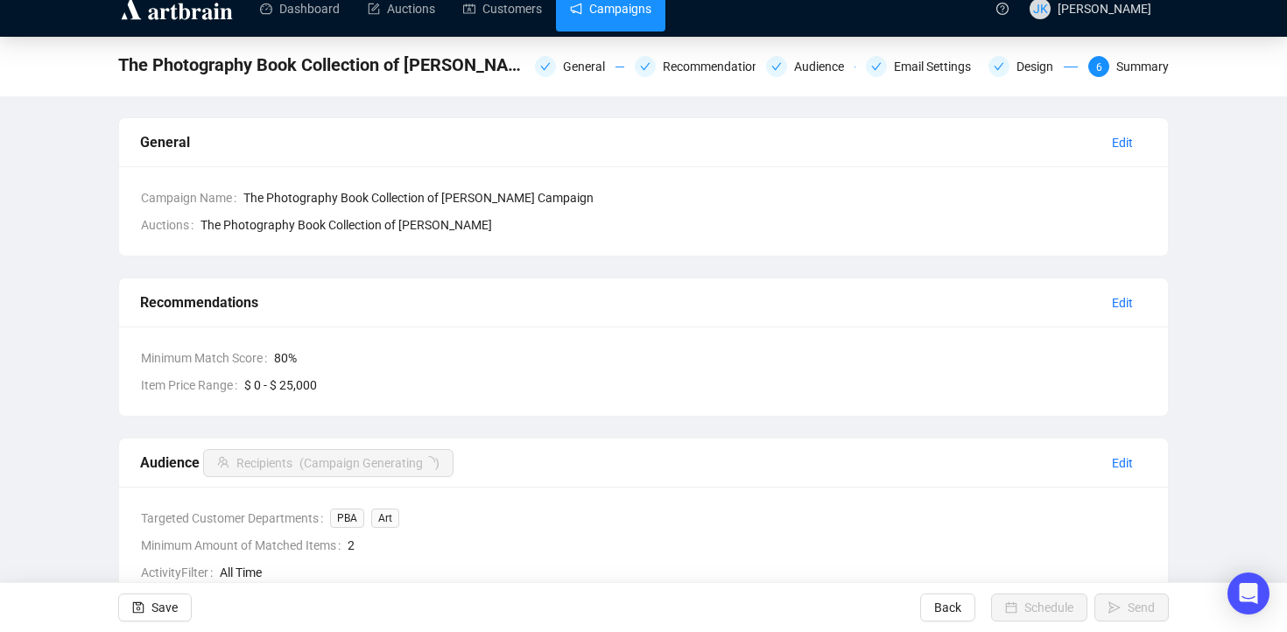
click at [620, 14] on link "Campaigns" at bounding box center [610, 9] width 81 height 46
